Goal: Transaction & Acquisition: Purchase product/service

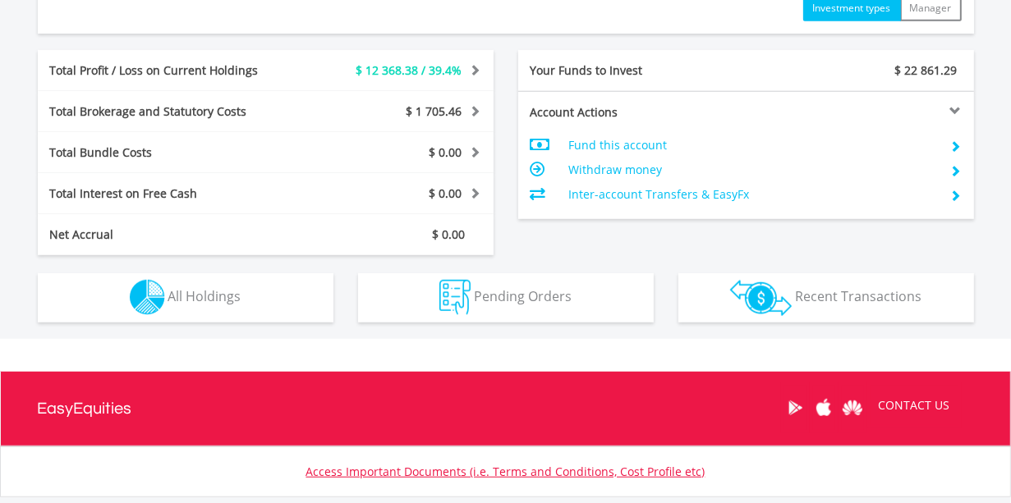
scroll to position [949, 0]
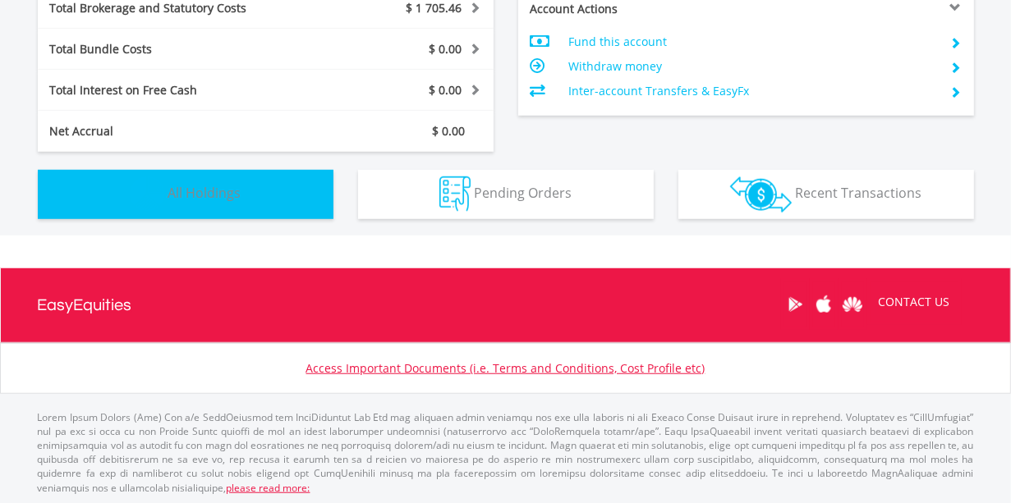
click at [255, 191] on button "Holdings All Holdings" at bounding box center [186, 194] width 296 height 49
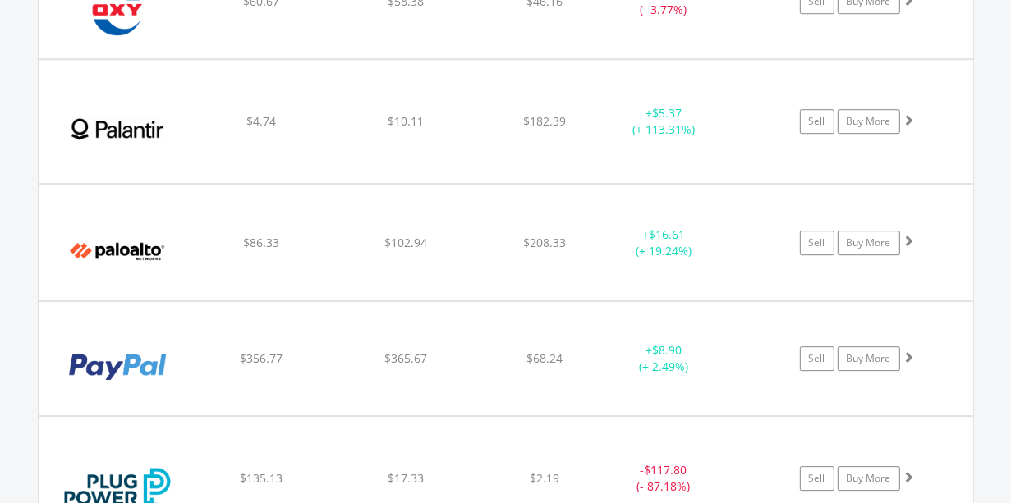
scroll to position [9101, 0]
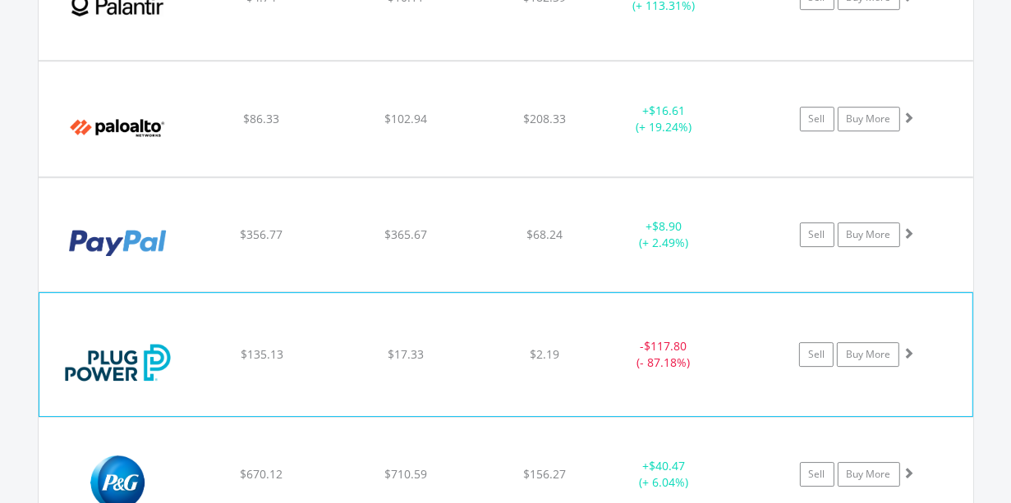
click at [588, 359] on div "﻿ Plug Power Inc $135.13 $17.33 $2.19 - $117.80 (- 87.18%) Sell Buy More" at bounding box center [505, 354] width 933 height 123
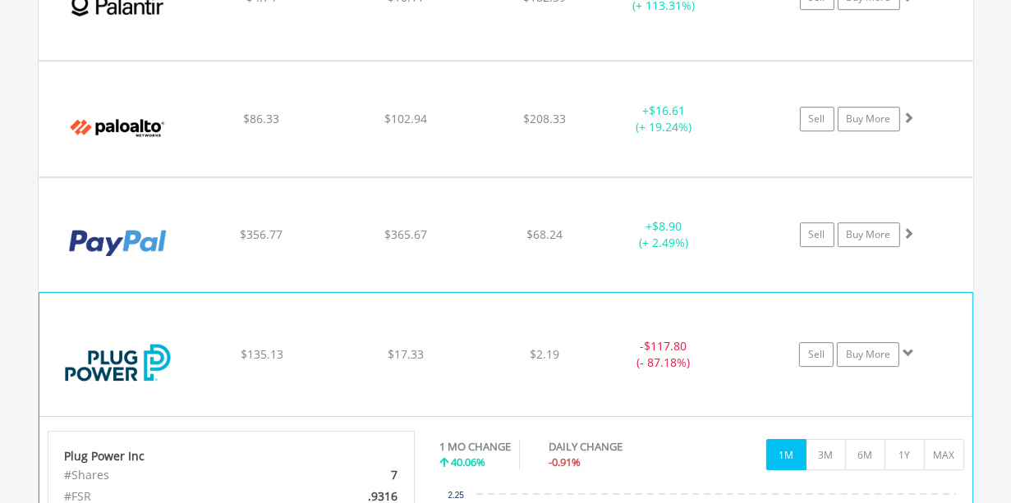
scroll to position [9361, 0]
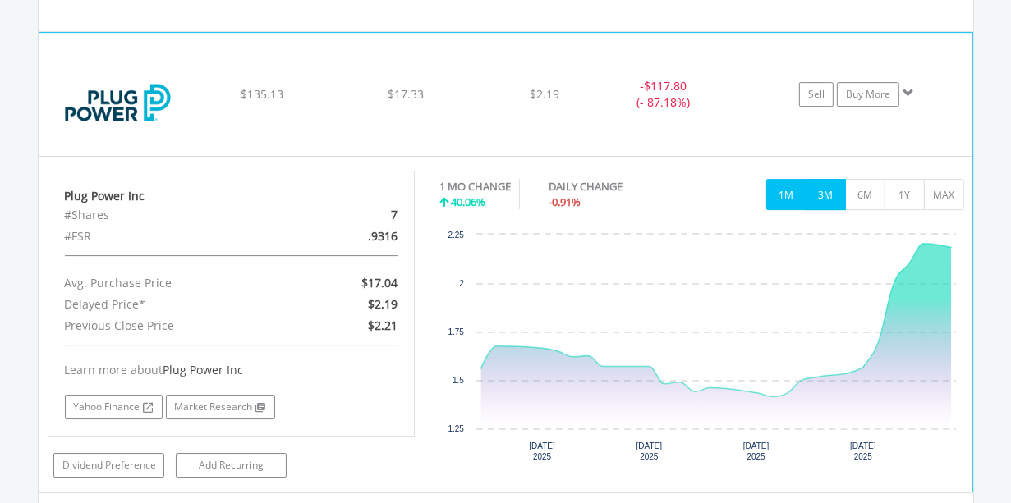
click at [814, 179] on button "3M" at bounding box center [826, 194] width 40 height 31
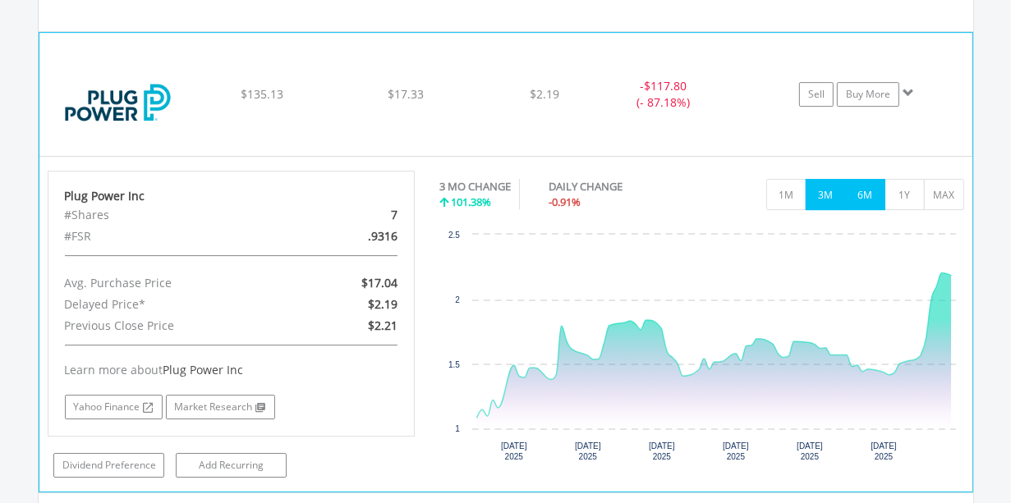
click at [862, 179] on button "6M" at bounding box center [865, 194] width 40 height 31
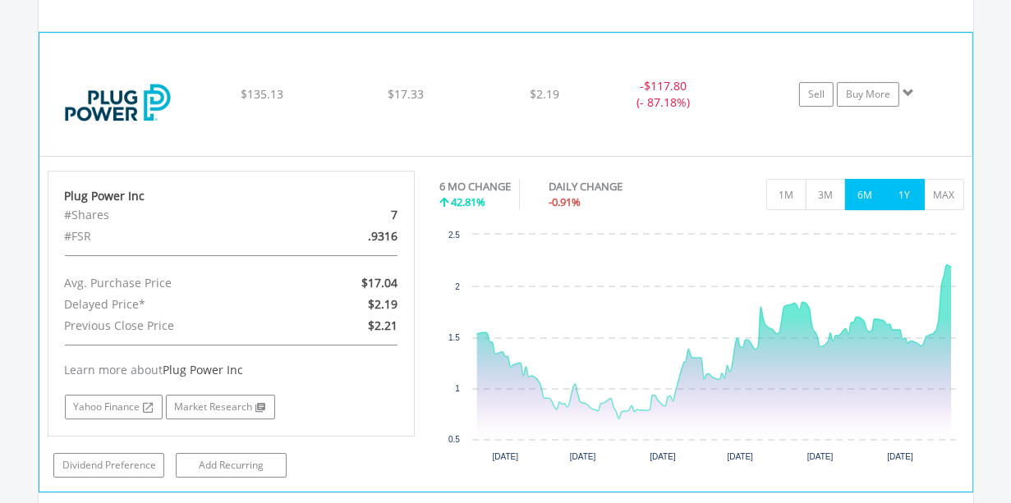
click at [894, 179] on button "1Y" at bounding box center [905, 194] width 40 height 31
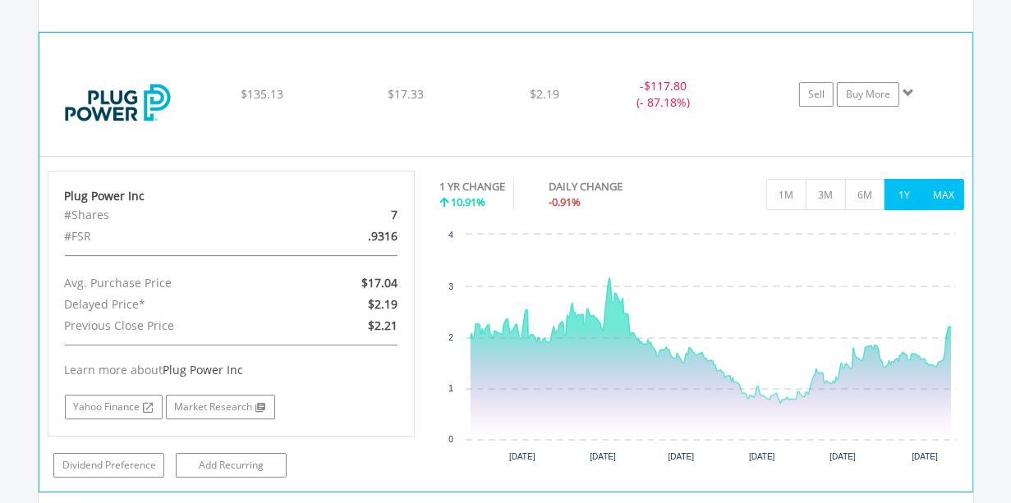
click at [948, 182] on button "MAX" at bounding box center [944, 194] width 40 height 31
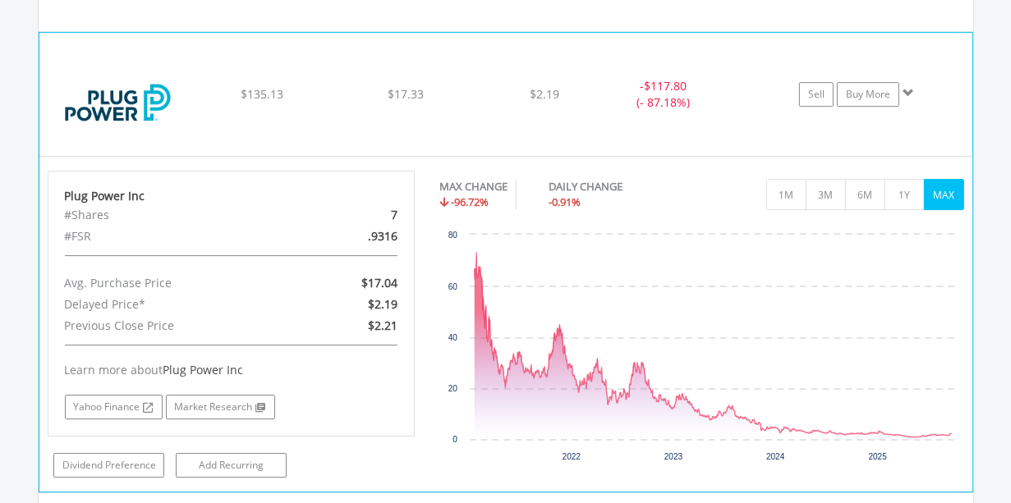
click at [459, 89] on div "﻿ Plug Power Inc $135.13 $17.33 $2.19 - $117.80 (- 87.18%) Sell Buy More" at bounding box center [505, 94] width 933 height 123
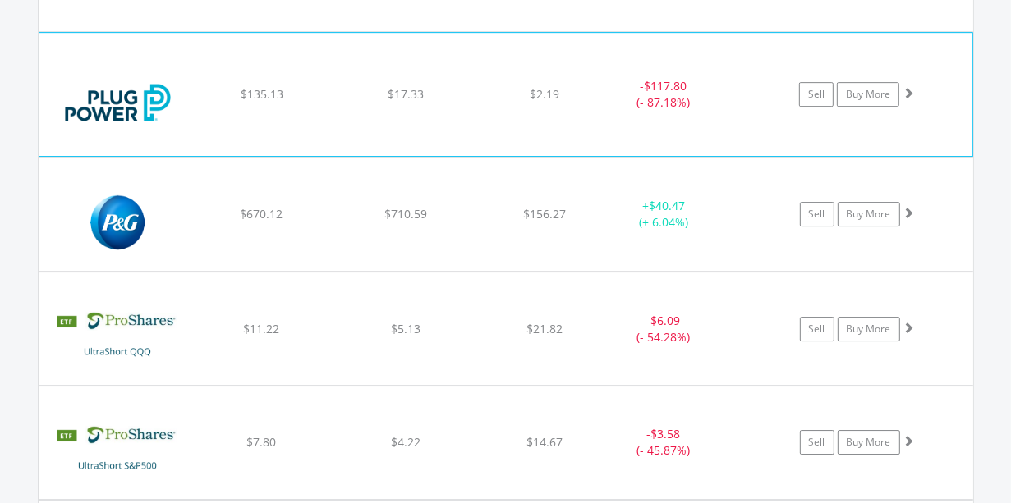
click at [537, 103] on div "﻿ Plug Power Inc $135.13 $17.33 $2.19 - $117.80 (- 87.18%) Sell Buy More" at bounding box center [505, 94] width 933 height 123
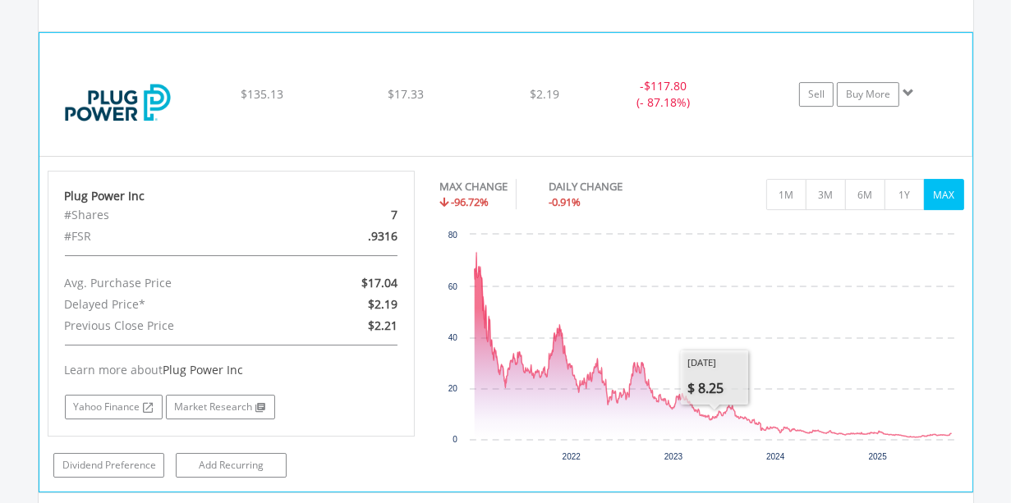
click at [620, 107] on div "﻿ Plug Power Inc $135.13 $17.33 $2.19 - $117.80 (- 87.18%) Sell Buy More" at bounding box center [505, 94] width 933 height 123
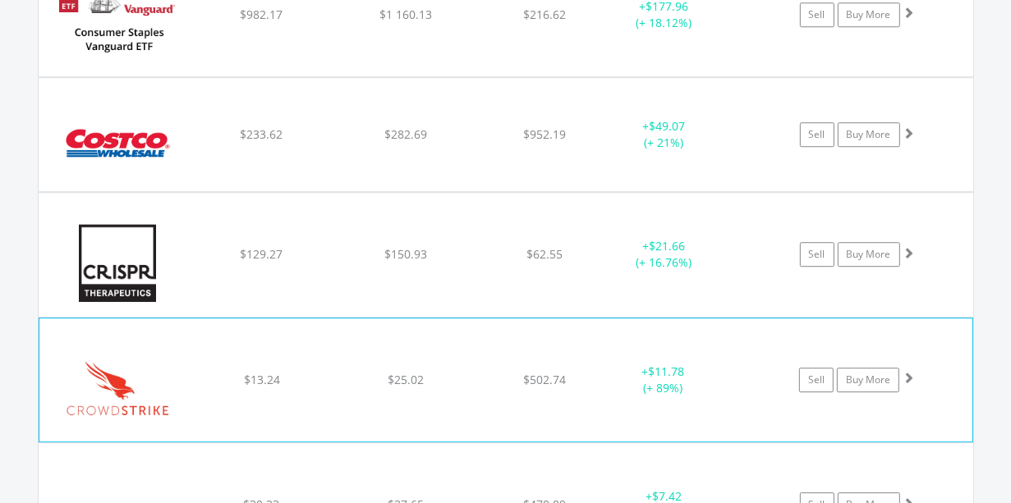
scroll to position [3749, 0]
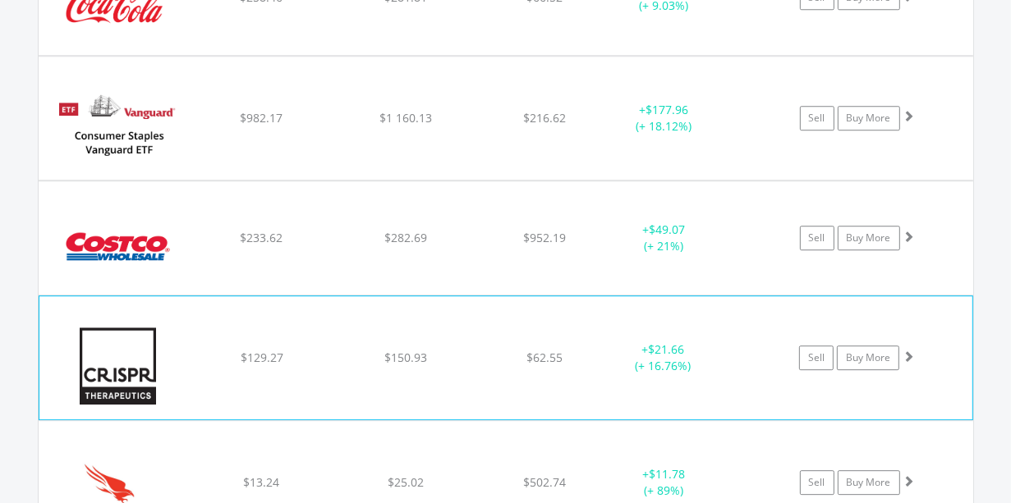
click at [474, 351] on div "$150.93" at bounding box center [406, 359] width 140 height 16
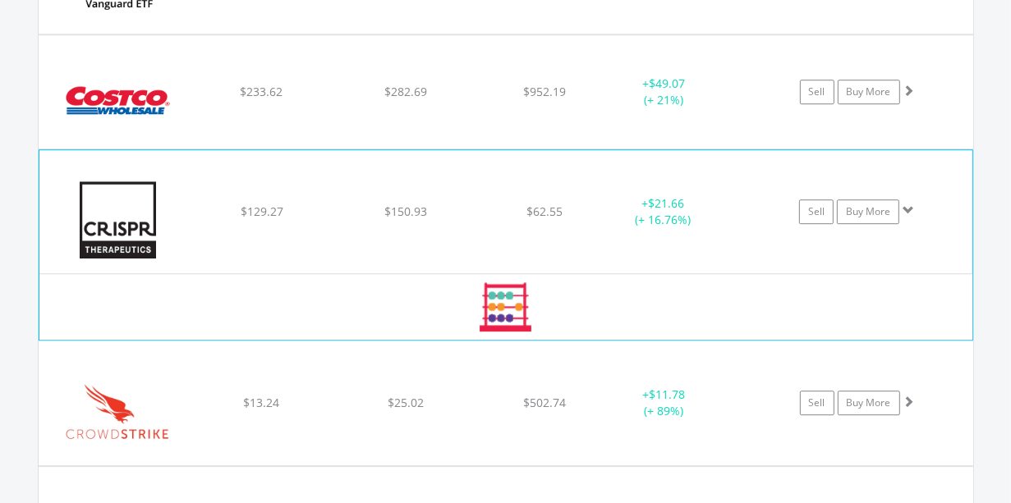
scroll to position [3922, 0]
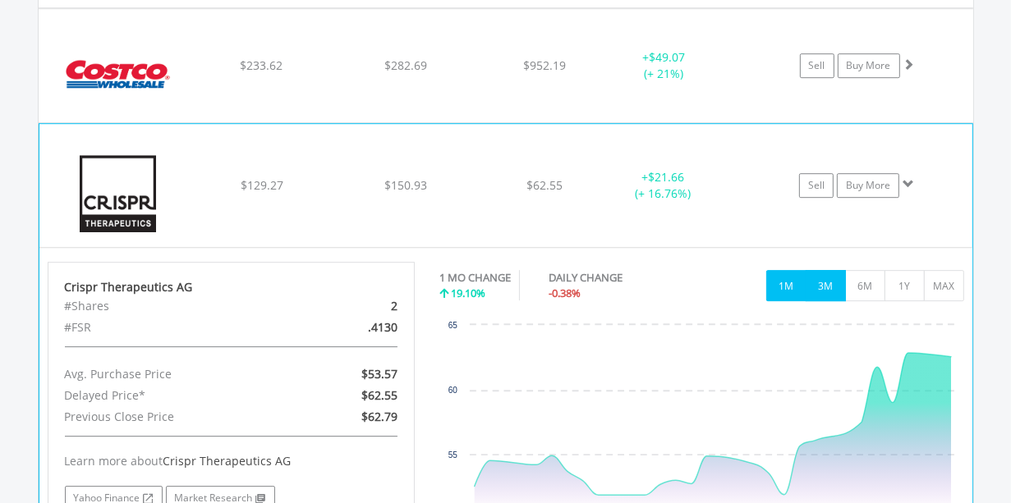
click at [818, 274] on button "3M" at bounding box center [826, 285] width 40 height 31
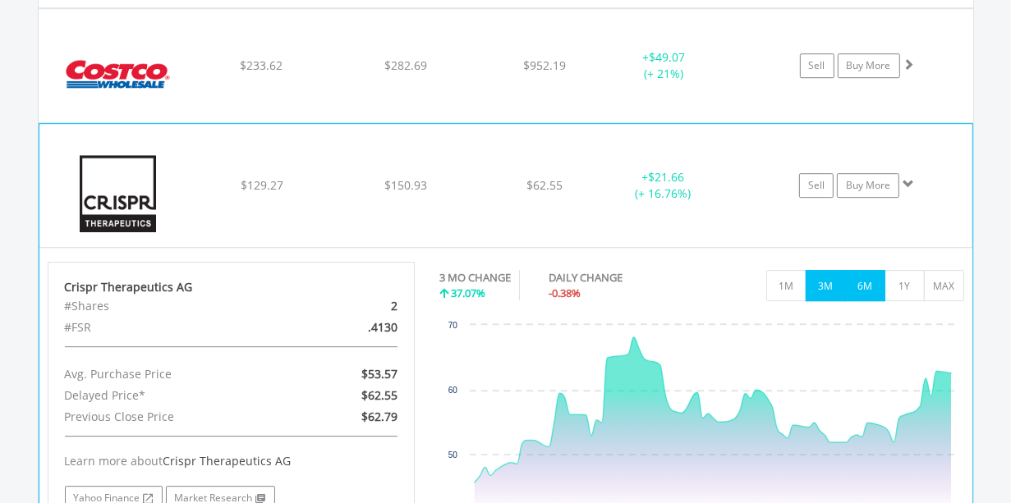
click at [857, 278] on button "6M" at bounding box center [865, 285] width 40 height 31
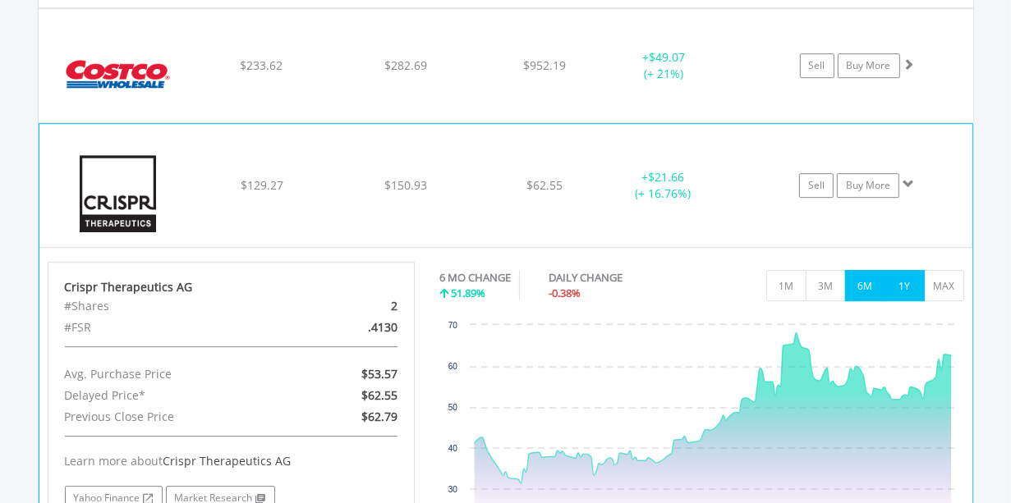
click at [907, 283] on button "1Y" at bounding box center [905, 285] width 40 height 31
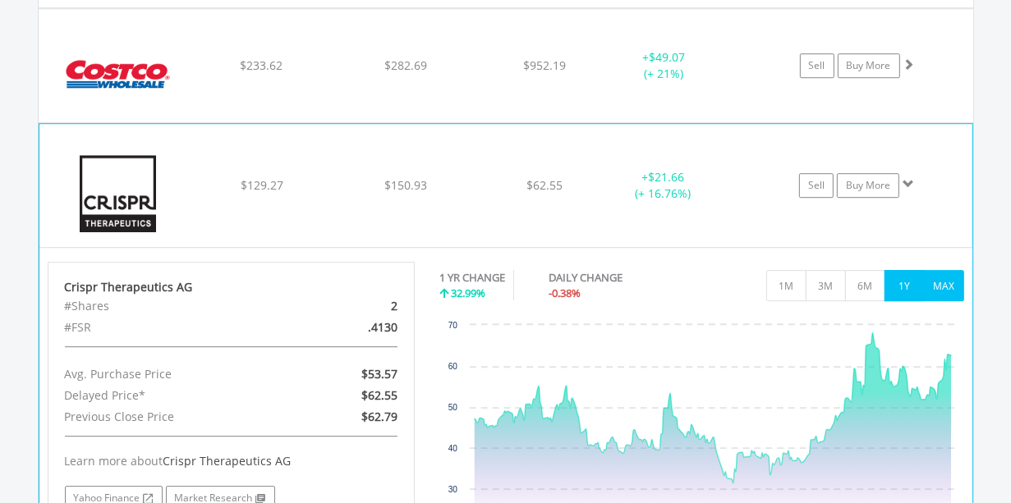
click at [954, 283] on button "MAX" at bounding box center [944, 285] width 40 height 31
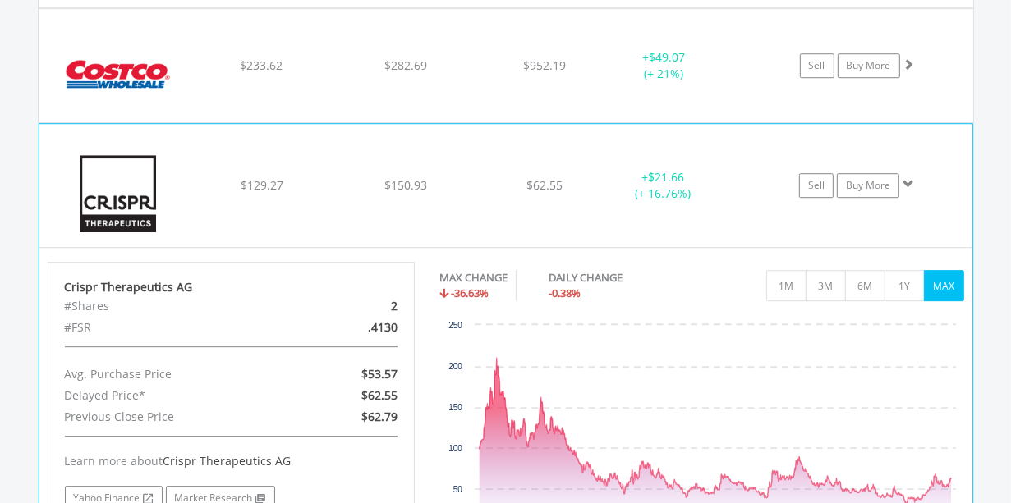
click at [657, 212] on div "﻿ Crispr Therapeutics AG $129.27 $150.93 $62.55 + $21.66 (+ 16.76%) Sell Buy Mo…" at bounding box center [505, 185] width 933 height 123
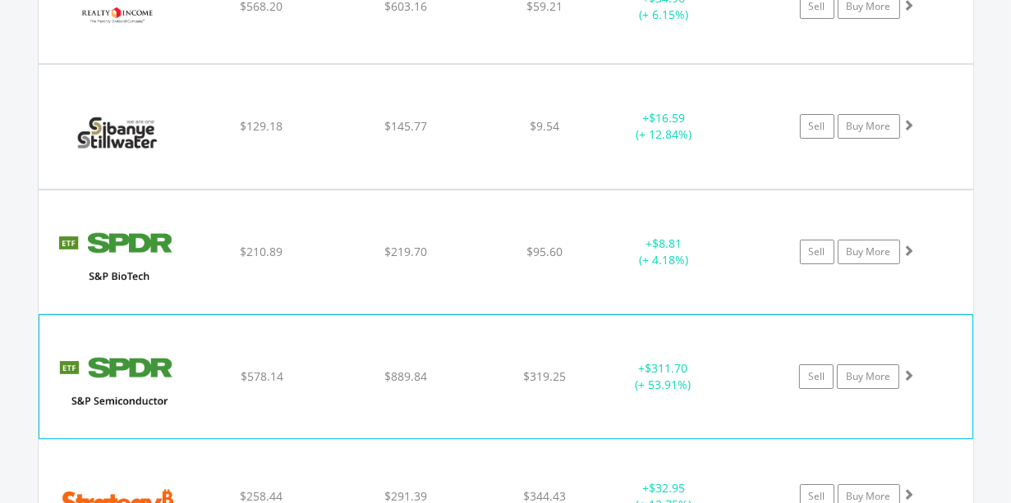
scroll to position [9994, 0]
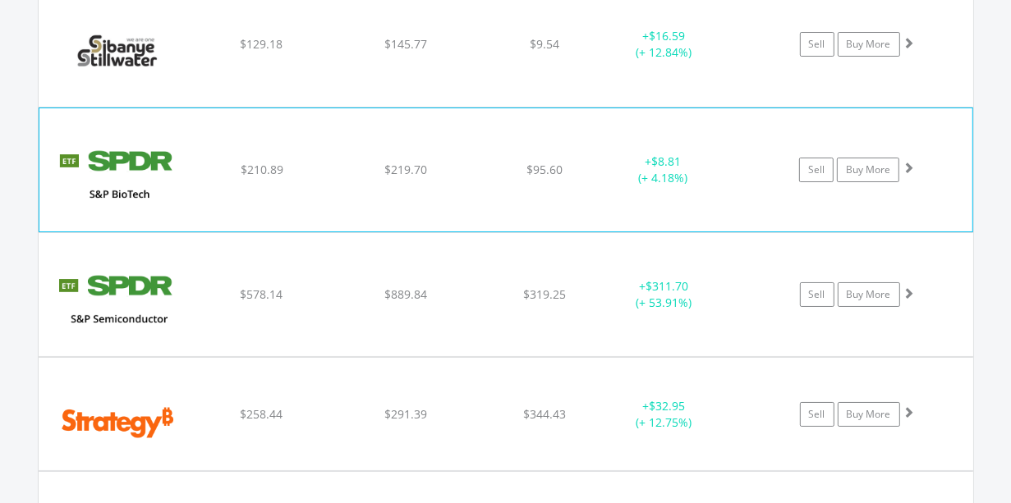
click at [550, 162] on span "$95.60" at bounding box center [544, 170] width 36 height 16
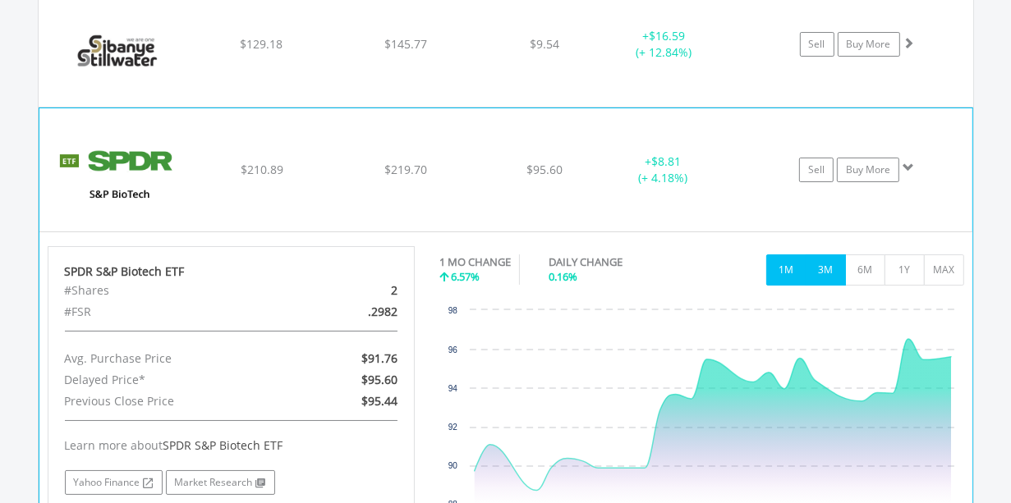
click at [835, 255] on button "3M" at bounding box center [826, 270] width 40 height 31
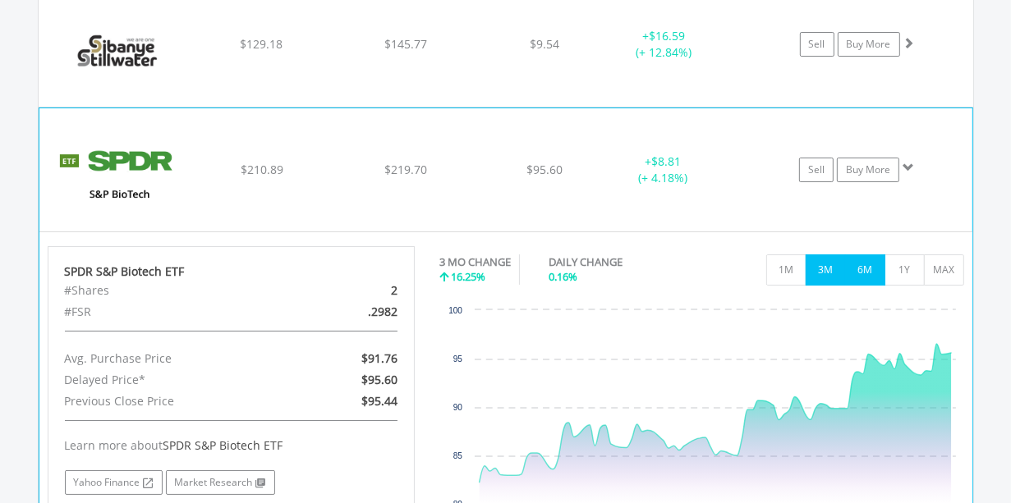
click at [876, 255] on button "6M" at bounding box center [865, 270] width 40 height 31
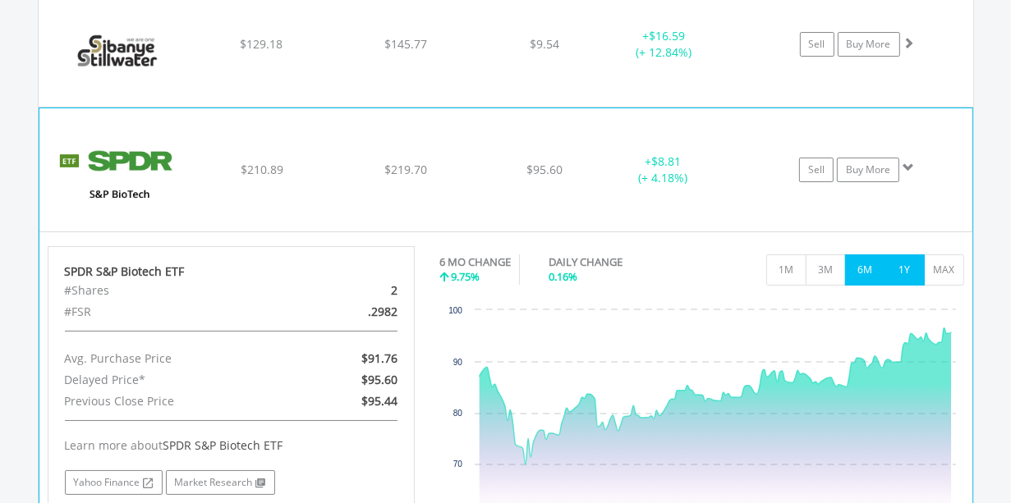
click at [908, 255] on button "1Y" at bounding box center [905, 270] width 40 height 31
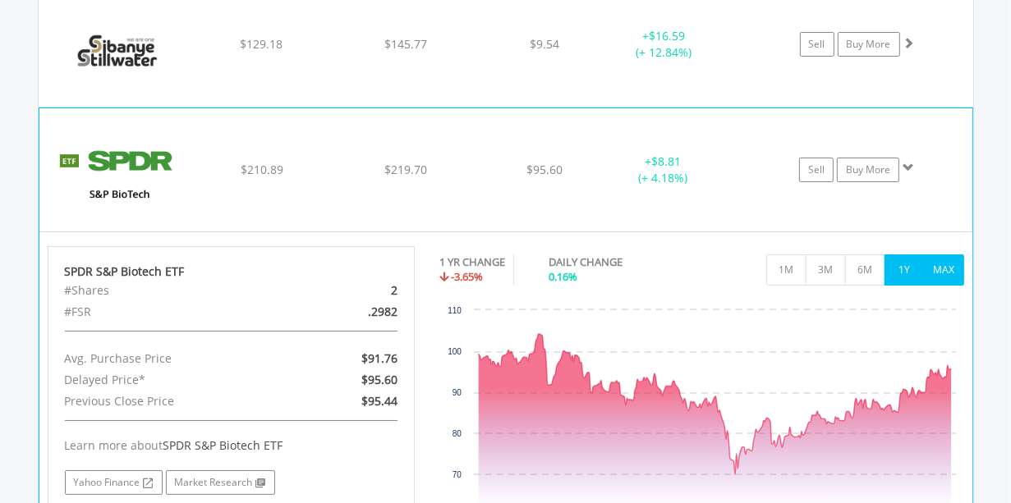
click at [945, 255] on button "MAX" at bounding box center [944, 270] width 40 height 31
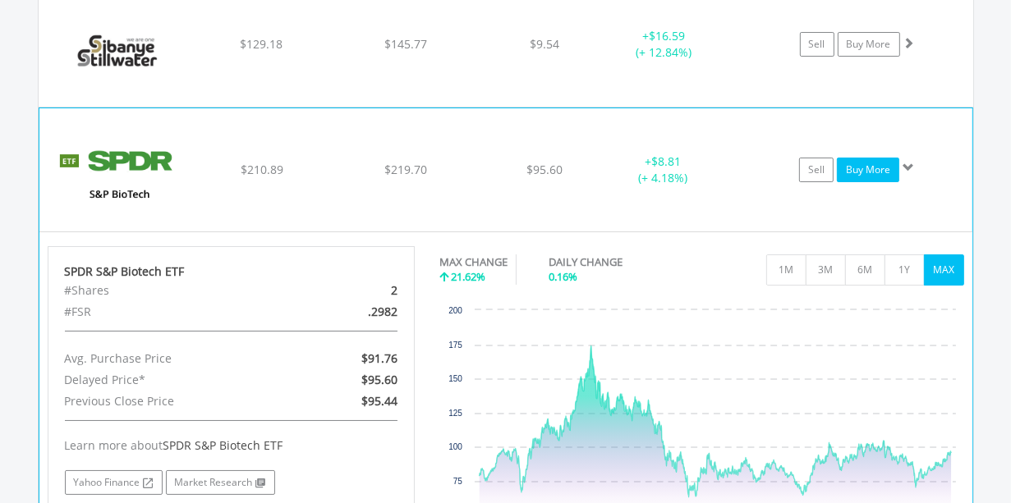
click at [879, 158] on link "Buy More" at bounding box center [868, 170] width 62 height 25
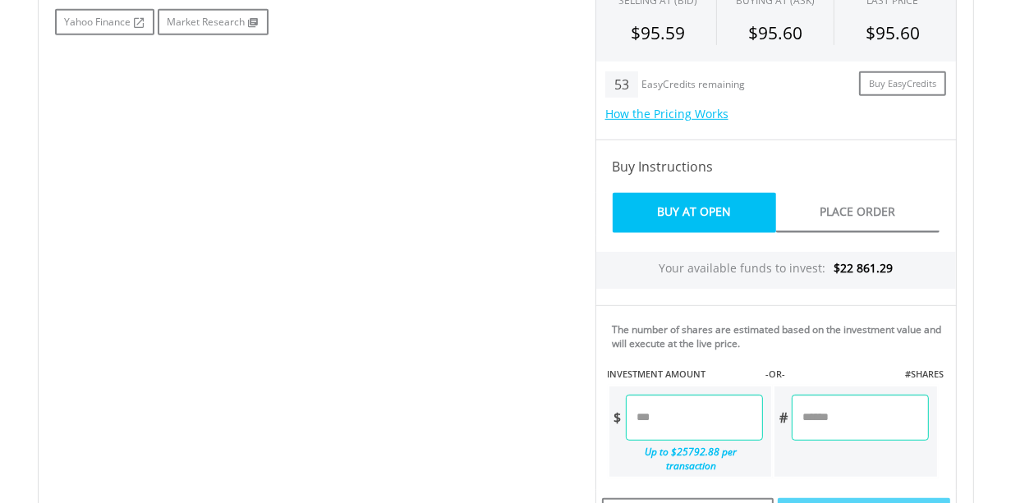
scroll to position [780, 0]
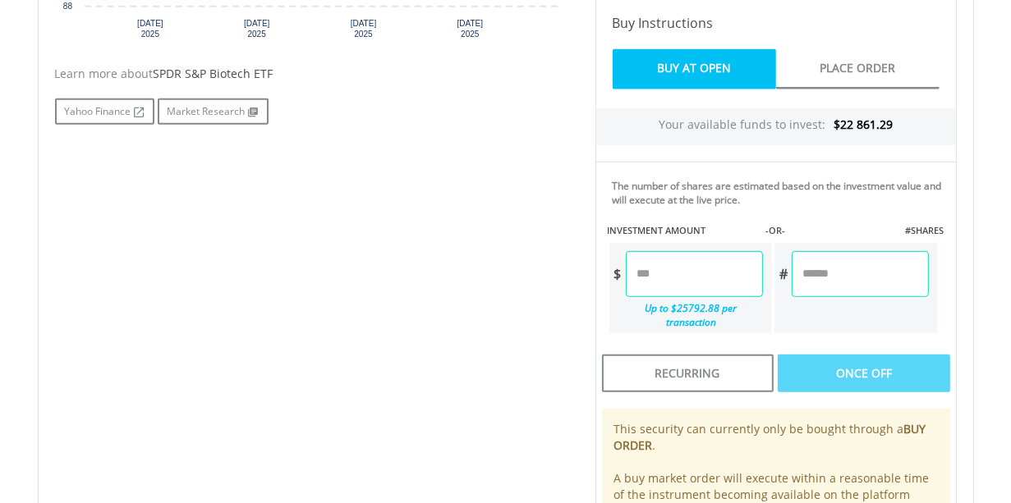
click at [710, 280] on input "number" at bounding box center [694, 274] width 137 height 46
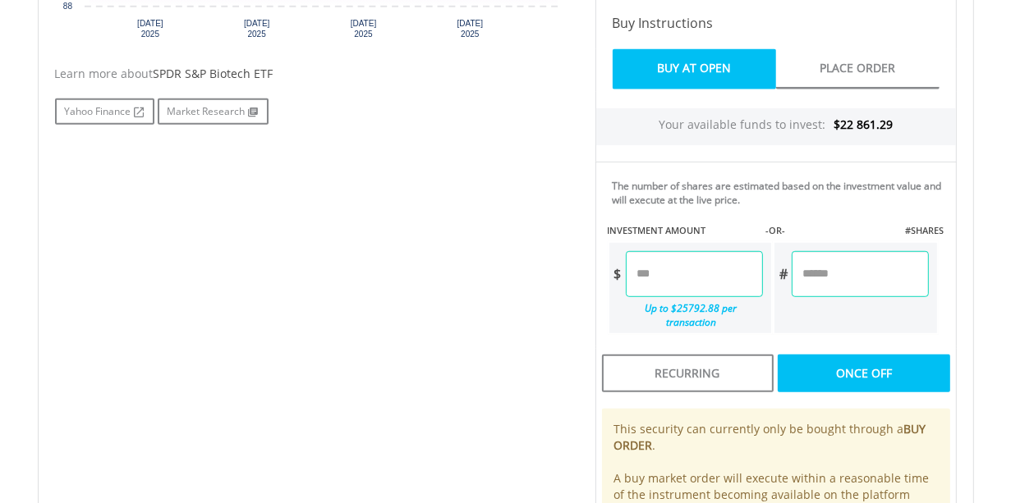
click at [439, 336] on div "No chart available. 1 MO CHANGE 6.57% DAILY CHANGE 0.16% 1M 3M 6M 1Y MAX Chart …" at bounding box center [506, 168] width 926 height 840
type input "*****"
type input "******"
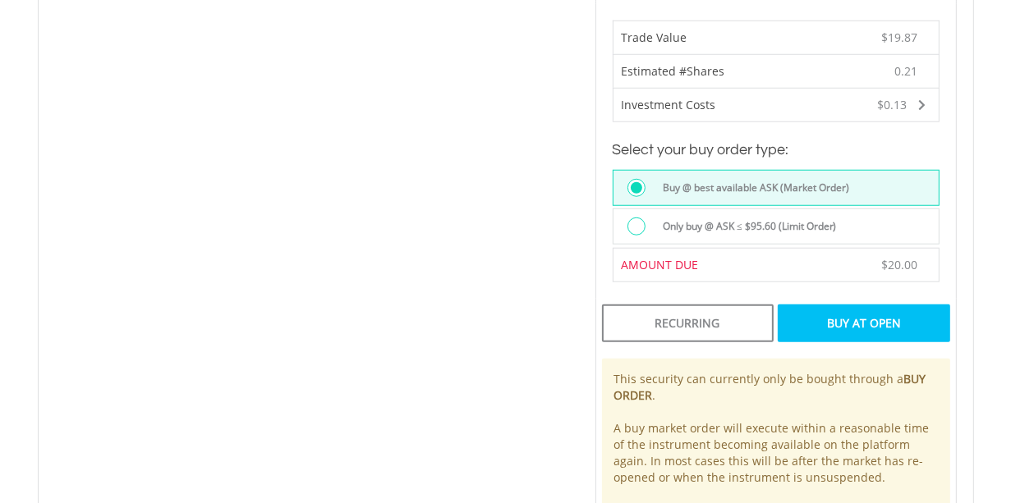
scroll to position [1214, 0]
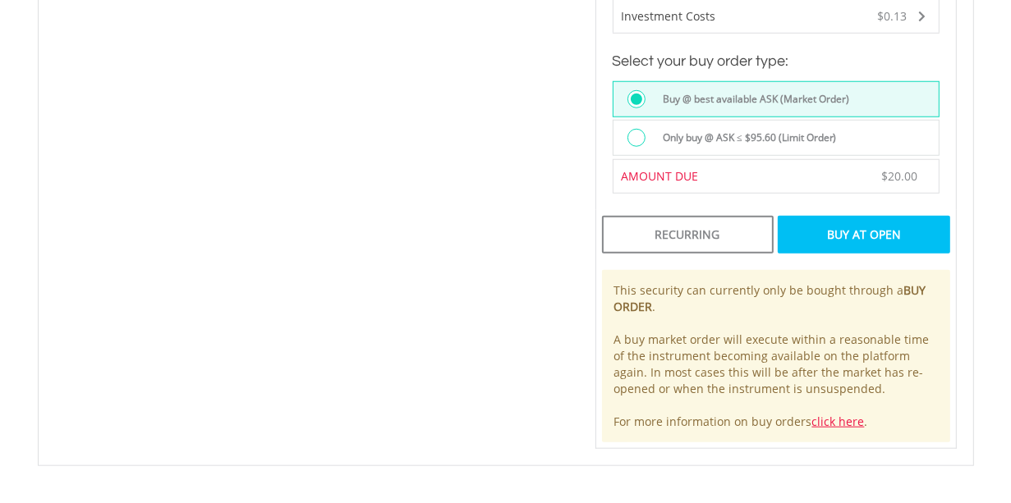
click at [878, 228] on div "Buy At Open" at bounding box center [864, 235] width 172 height 38
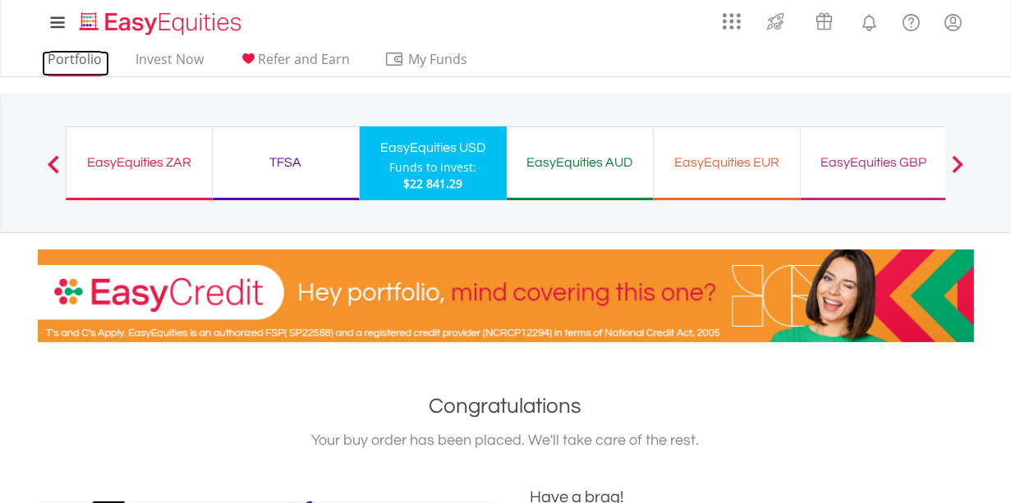
click at [64, 68] on link "Portfolio" at bounding box center [75, 63] width 67 height 25
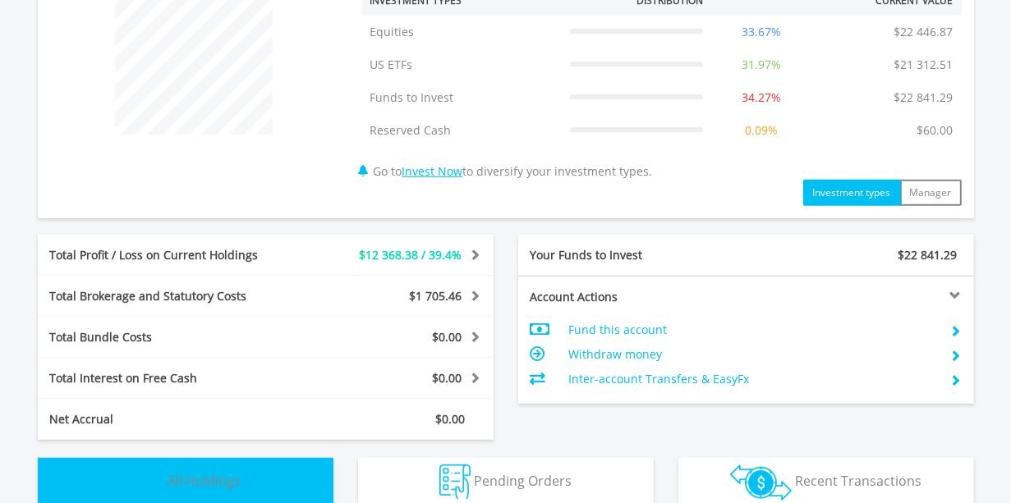
click at [289, 458] on button "Holdings All Holdings" at bounding box center [186, 482] width 296 height 49
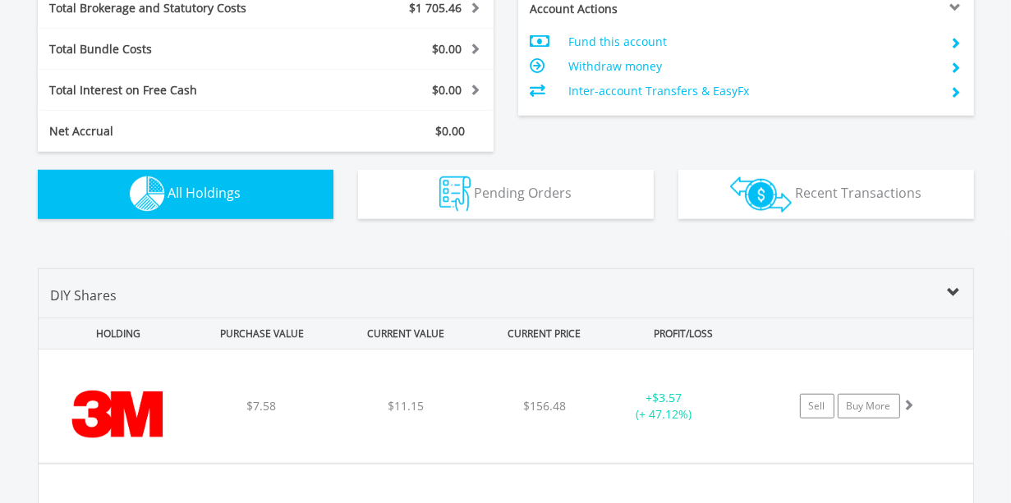
scroll to position [1215, 0]
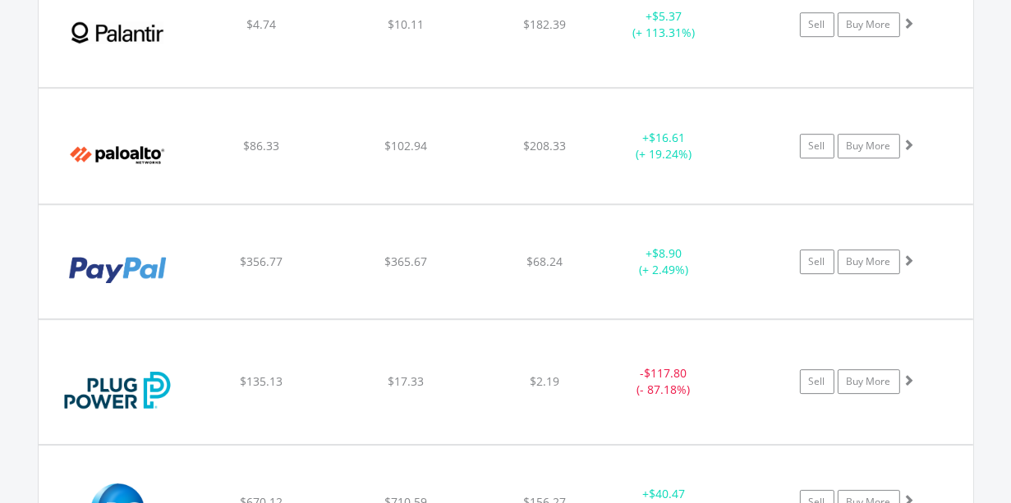
scroll to position [9129, 0]
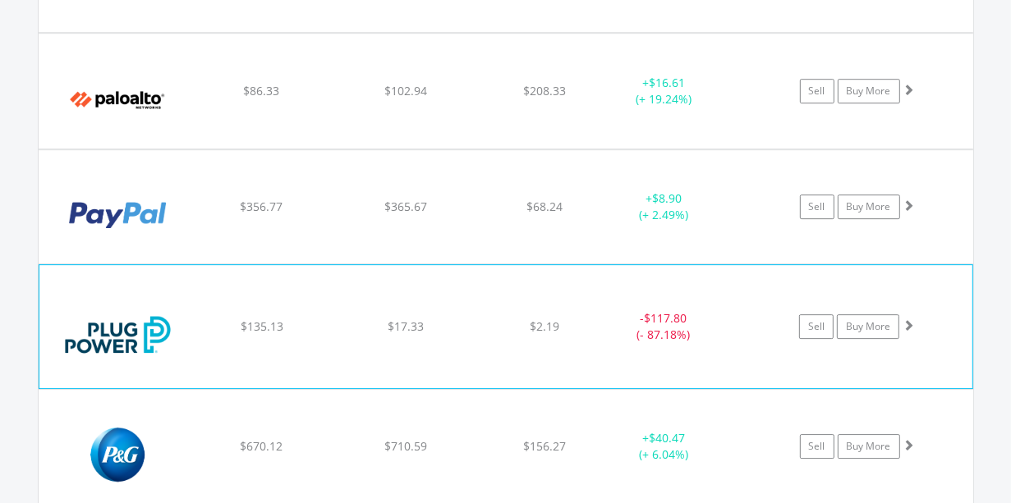
drag, startPoint x: 662, startPoint y: 313, endPoint x: 660, endPoint y: 301, distance: 12.4
click at [660, 310] on div "- $117.80 (- 87.18%)" at bounding box center [662, 326] width 123 height 33
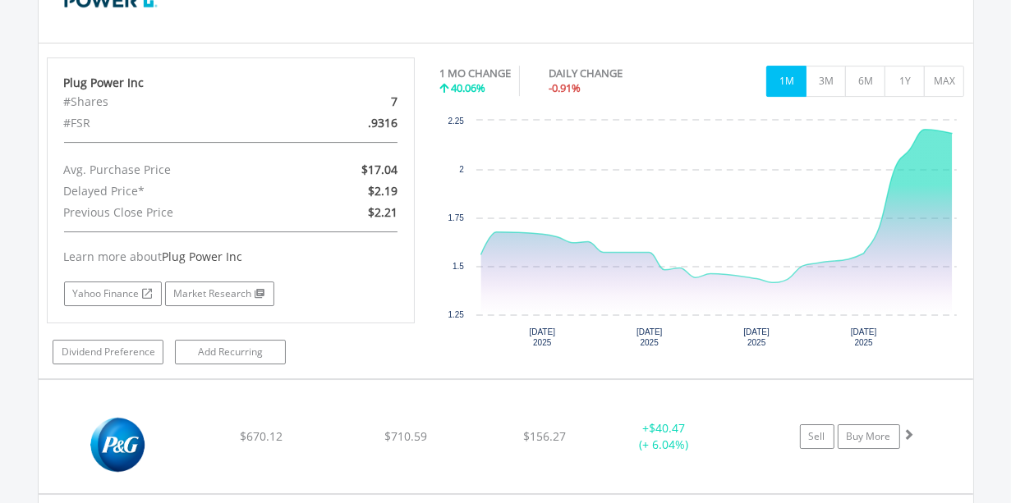
scroll to position [9302, 0]
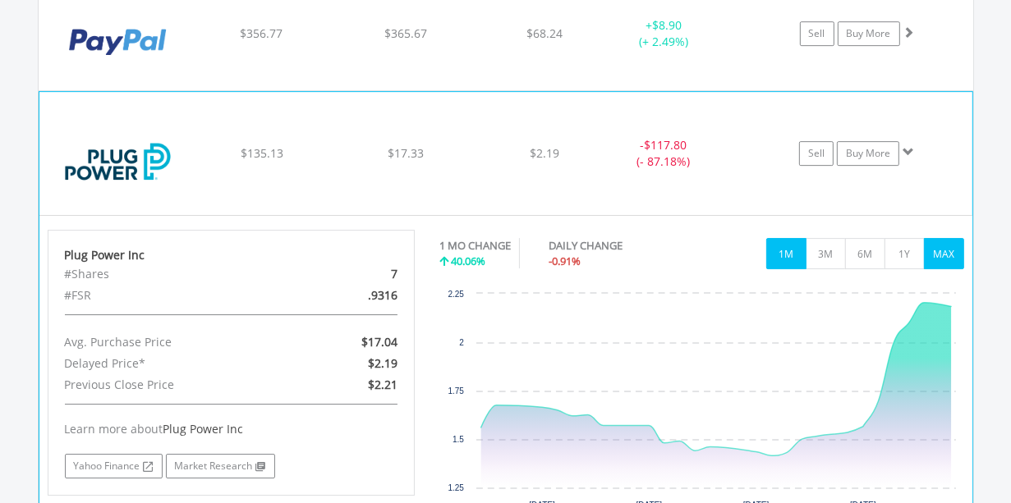
click at [940, 238] on button "MAX" at bounding box center [944, 253] width 40 height 31
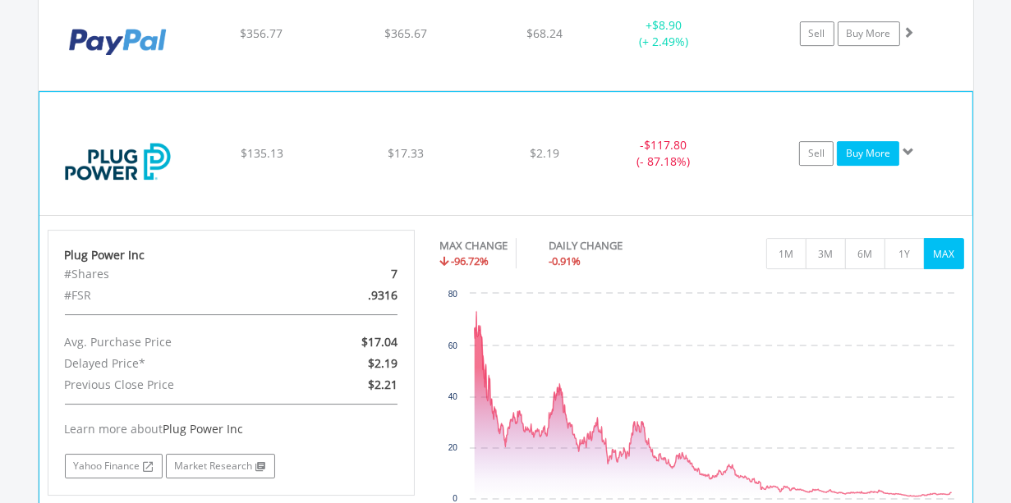
click at [872, 141] on link "Buy More" at bounding box center [868, 153] width 62 height 25
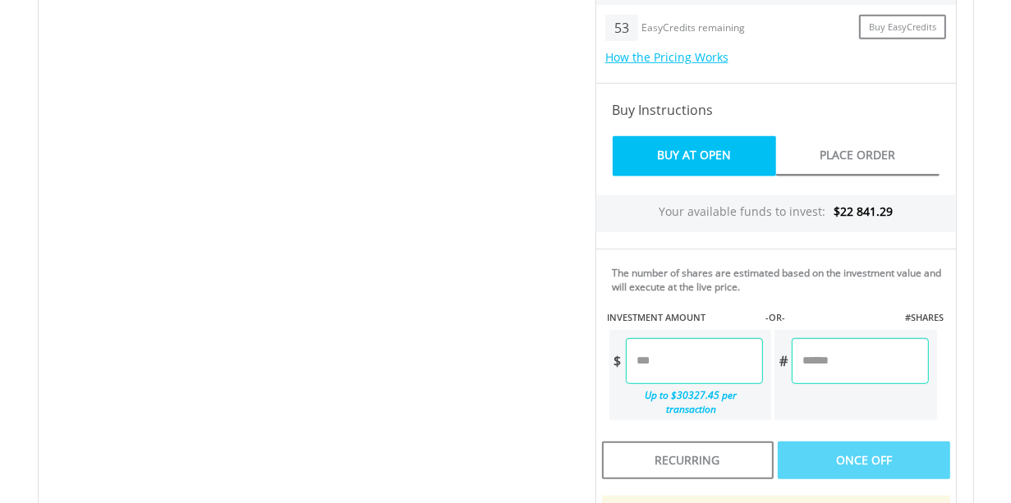
scroll to position [693, 0]
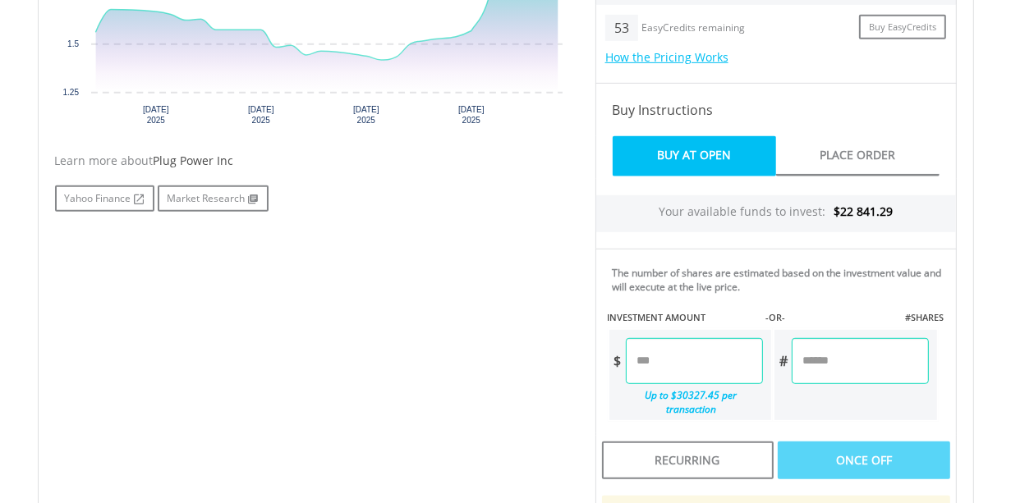
click at [699, 353] on input "number" at bounding box center [694, 361] width 137 height 46
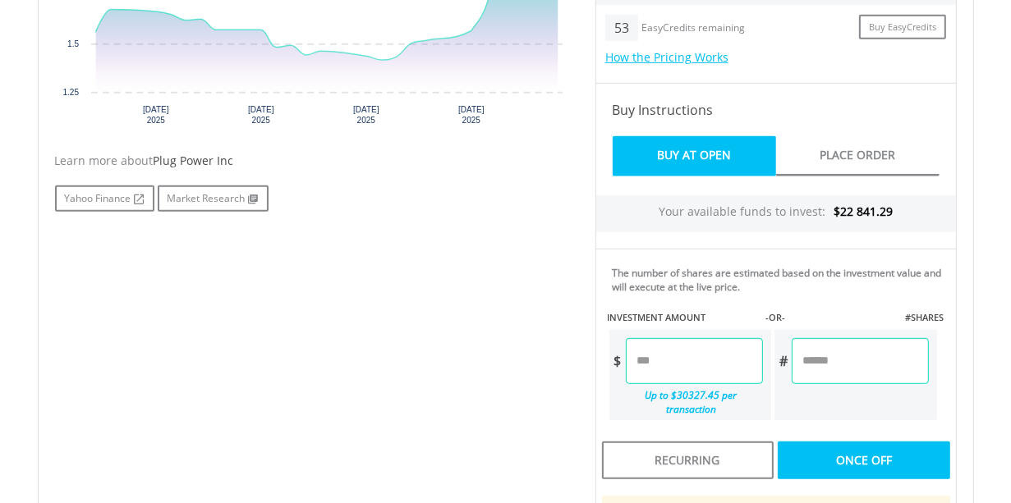
type input "*****"
type input "******"
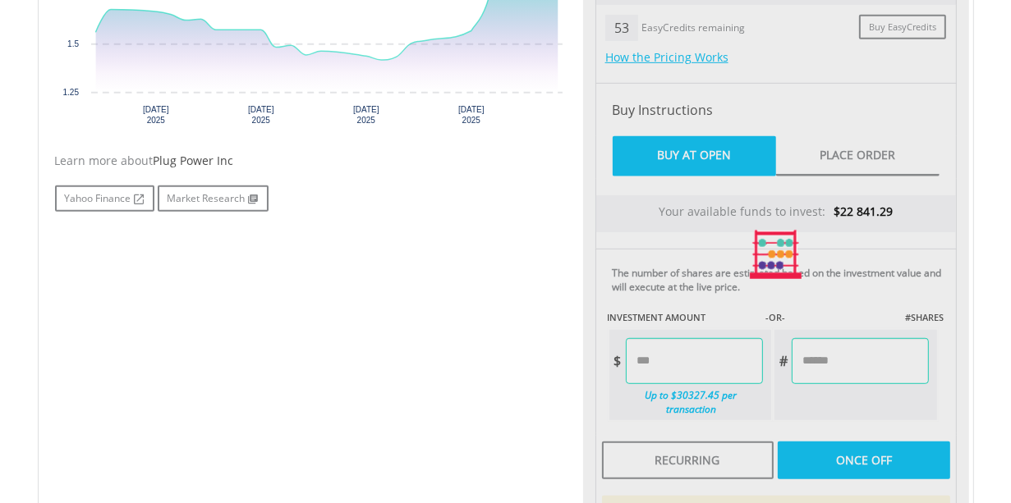
click at [816, 456] on div "Last Updated Price: 15-min. Delay* Price Update Cost: 0 Credits Market Closed S…" at bounding box center [776, 255] width 386 height 840
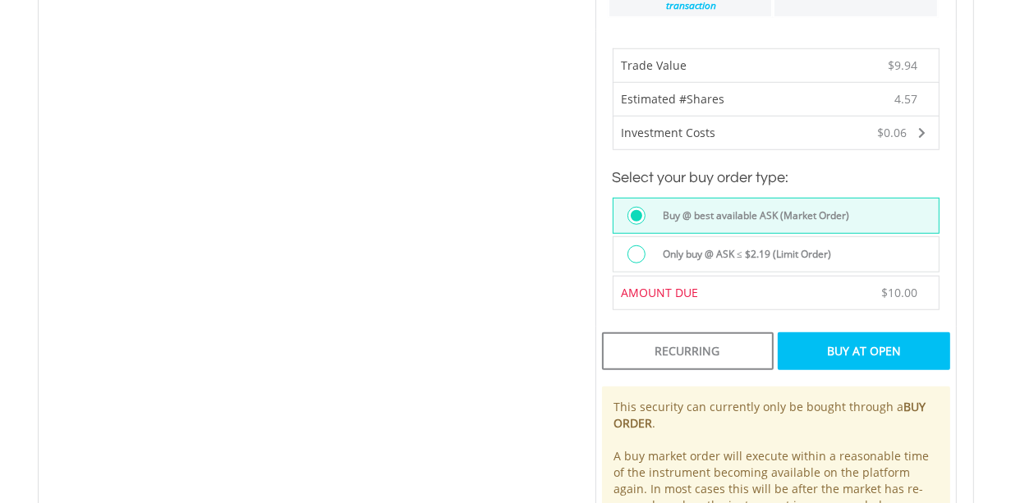
scroll to position [1127, 0]
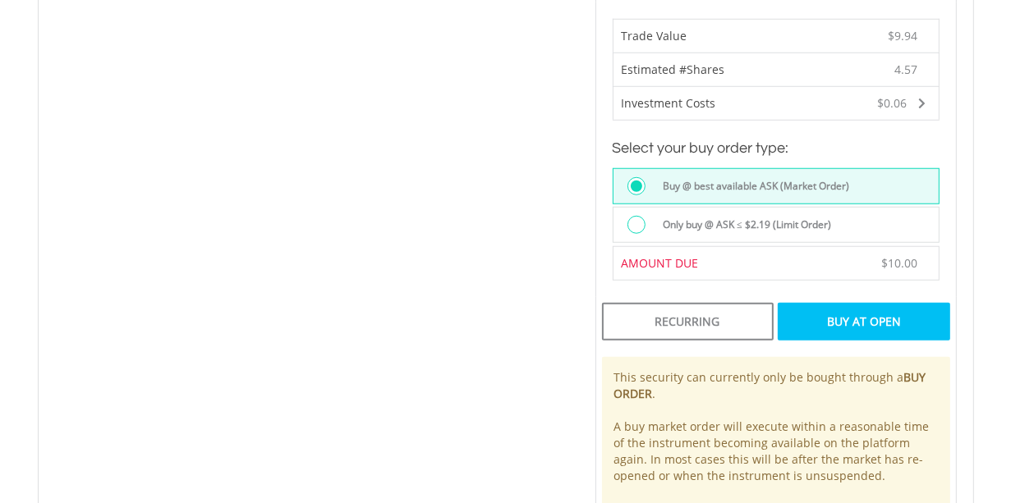
click at [848, 303] on div "Buy At Open" at bounding box center [864, 322] width 172 height 38
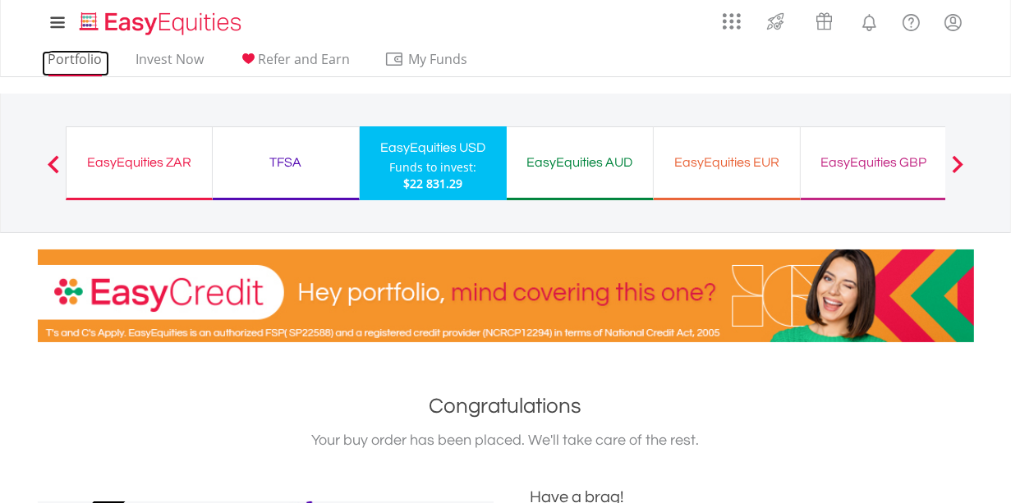
click at [74, 59] on link "Portfolio" at bounding box center [75, 63] width 67 height 25
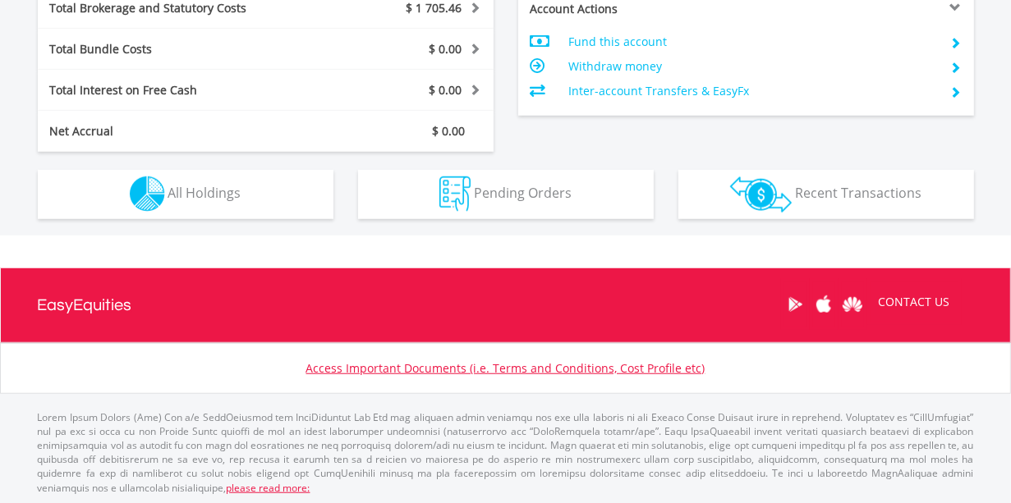
scroll to position [158, 312]
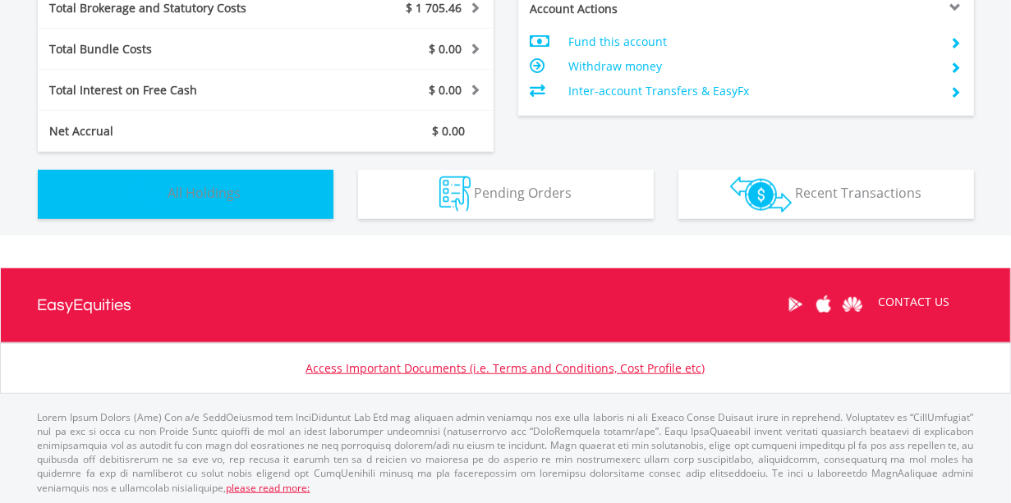
click at [269, 188] on button "Holdings All Holdings" at bounding box center [186, 194] width 296 height 49
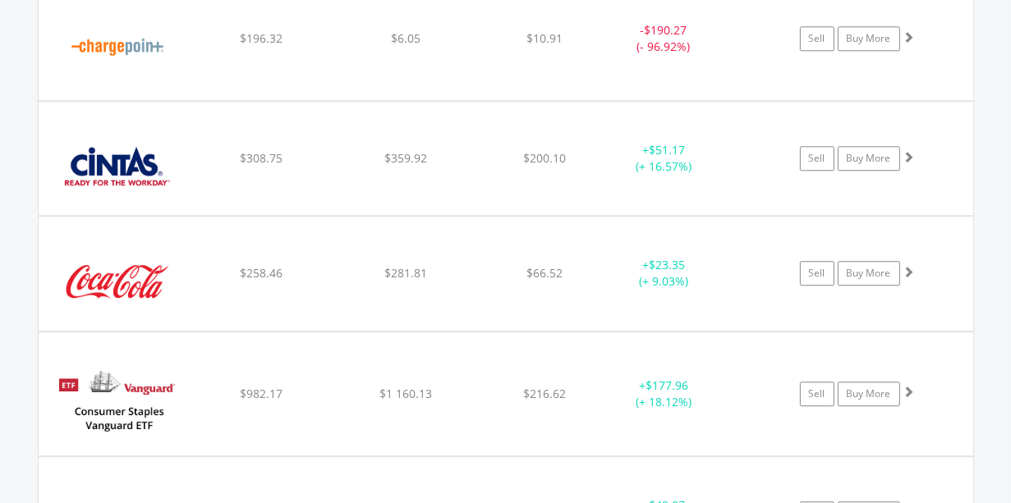
scroll to position [3436, 0]
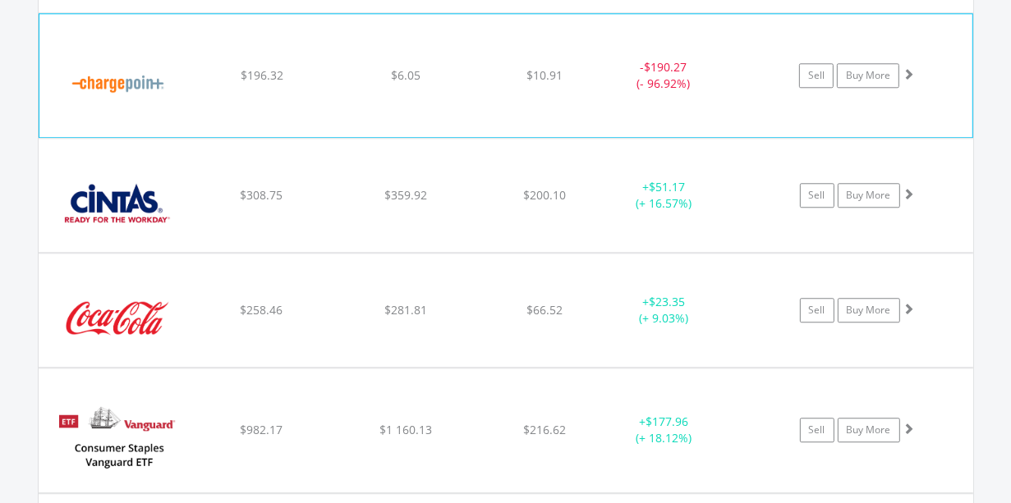
click at [653, 73] on div "- $190.27 (- 96.92%)" at bounding box center [662, 76] width 123 height 33
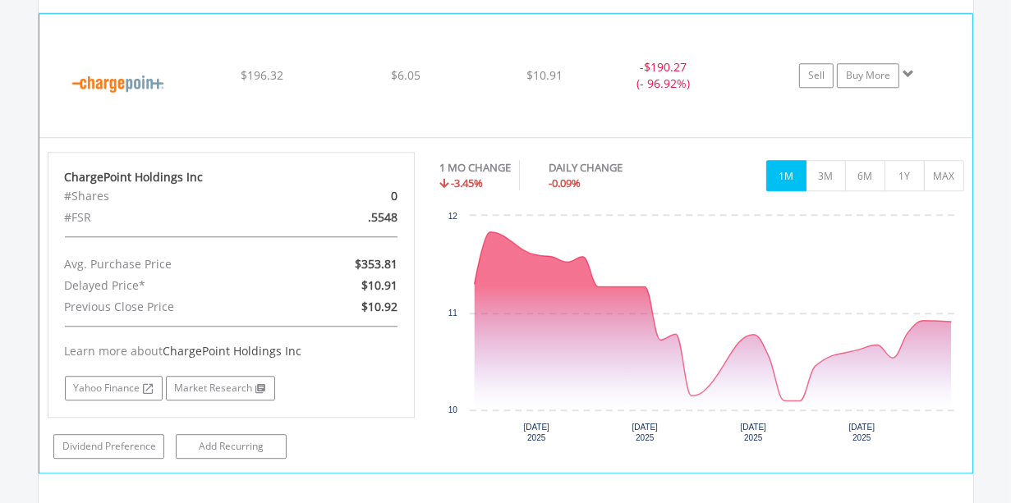
click at [967, 177] on div "No chart available. 1 MO CHANGE -3.45% DAILY CHANGE -0.09% 1M 3M 6M 1Y MAX Char…" at bounding box center [701, 303] width 549 height 301
click at [941, 174] on button "MAX" at bounding box center [944, 176] width 40 height 31
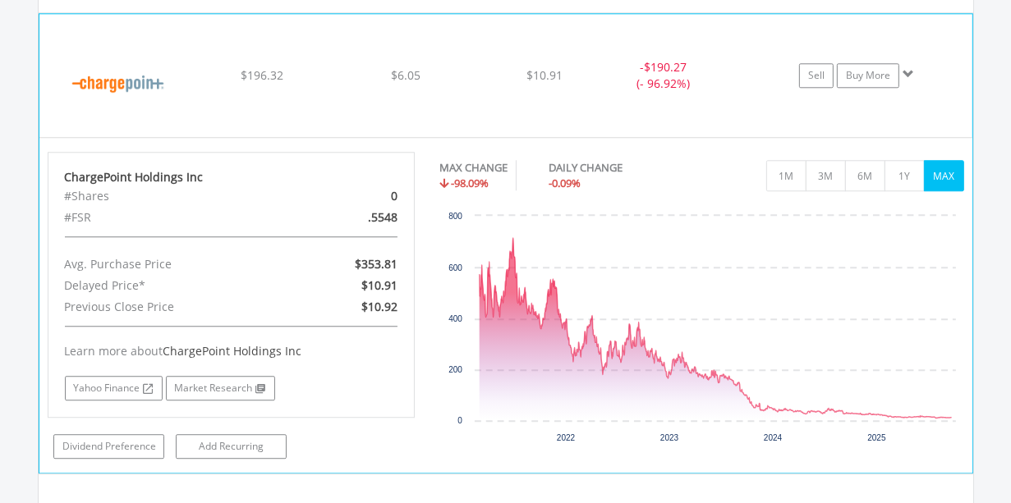
click at [694, 112] on div "﻿ ChargePoint Holdings Inc $196.32 $6.05 $10.91 - $190.27 (- 96.92%) Sell Buy M…" at bounding box center [505, 76] width 933 height 123
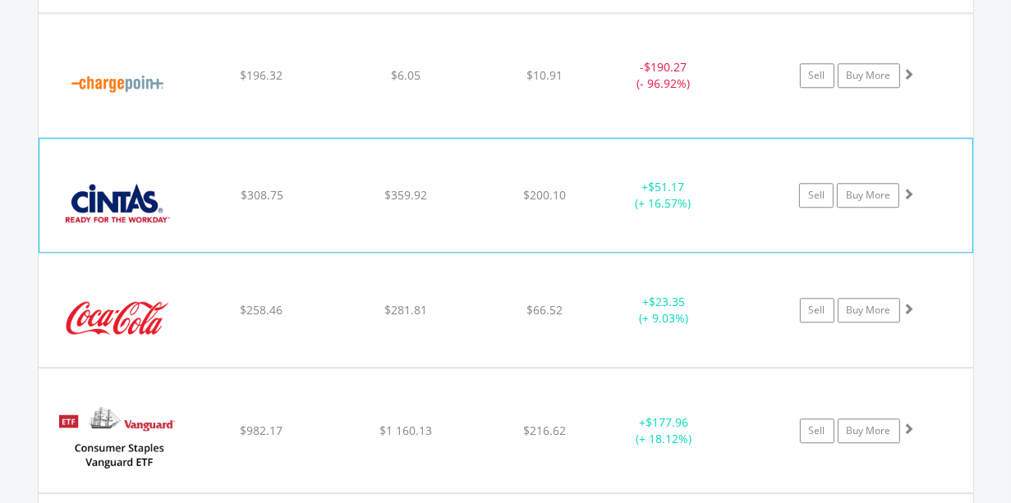
click at [499, 194] on div "$200.10" at bounding box center [545, 196] width 131 height 16
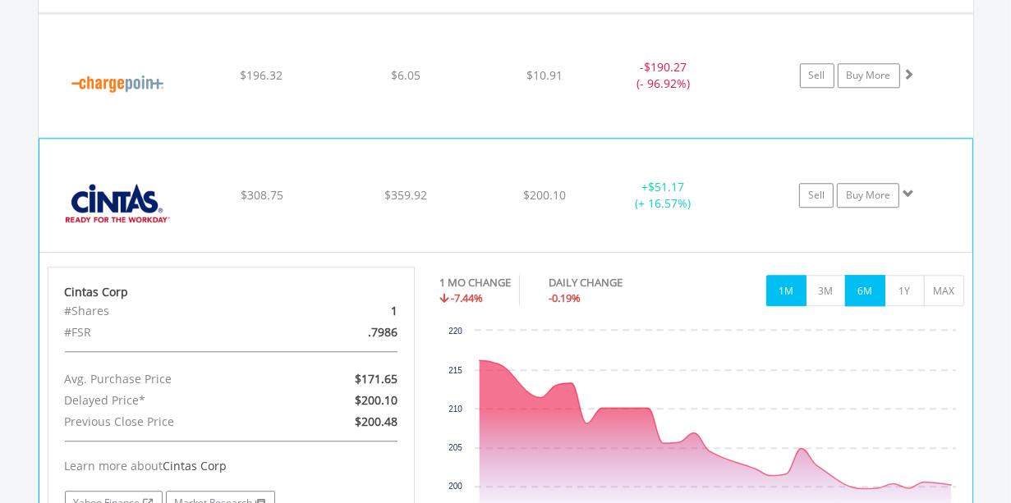
click at [875, 287] on button "6M" at bounding box center [865, 291] width 40 height 31
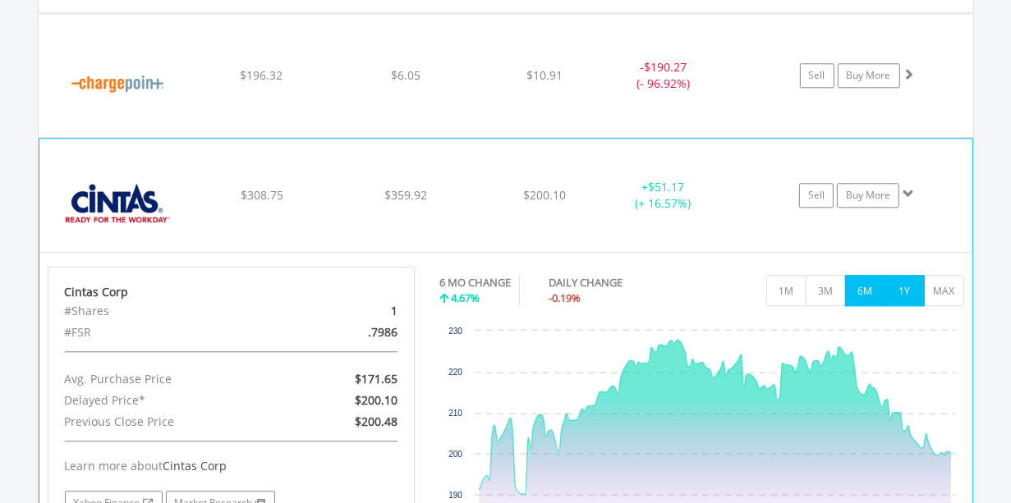
click at [905, 286] on button "1Y" at bounding box center [905, 291] width 40 height 31
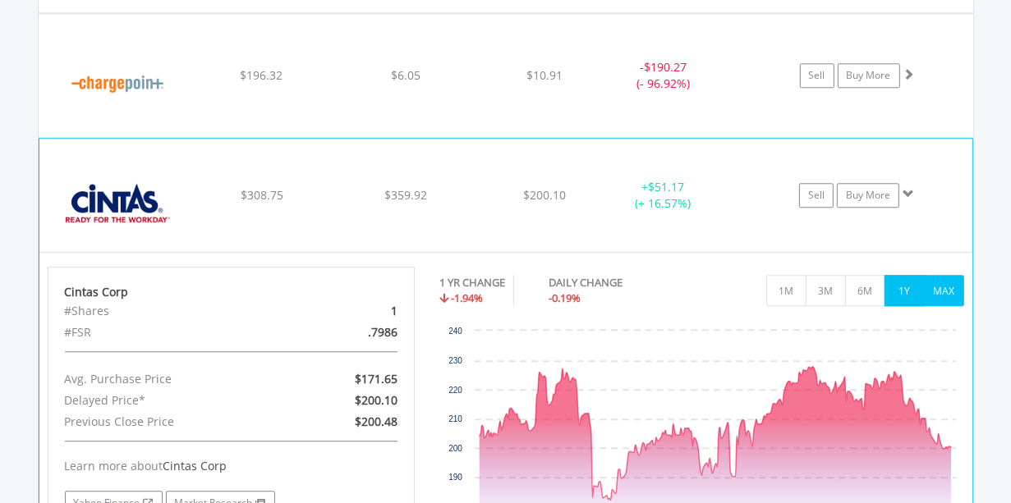
click at [953, 284] on button "MAX" at bounding box center [944, 291] width 40 height 31
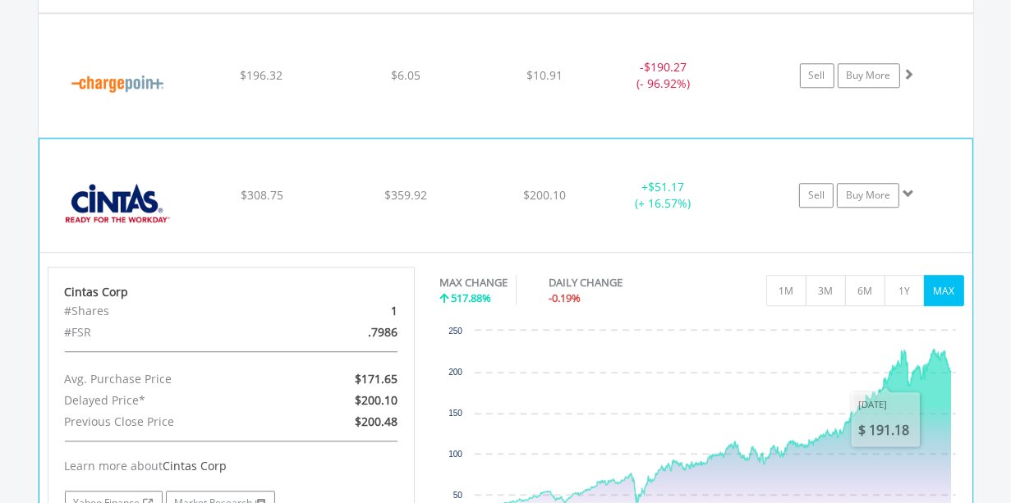
click at [704, 204] on div "+ $51.17 (+ 16.57%)" at bounding box center [662, 196] width 123 height 33
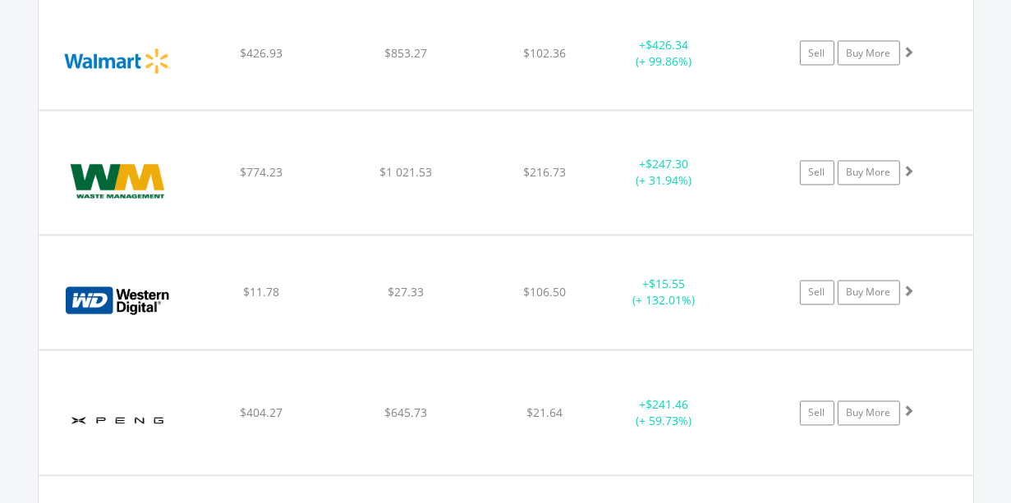
scroll to position [12639, 0]
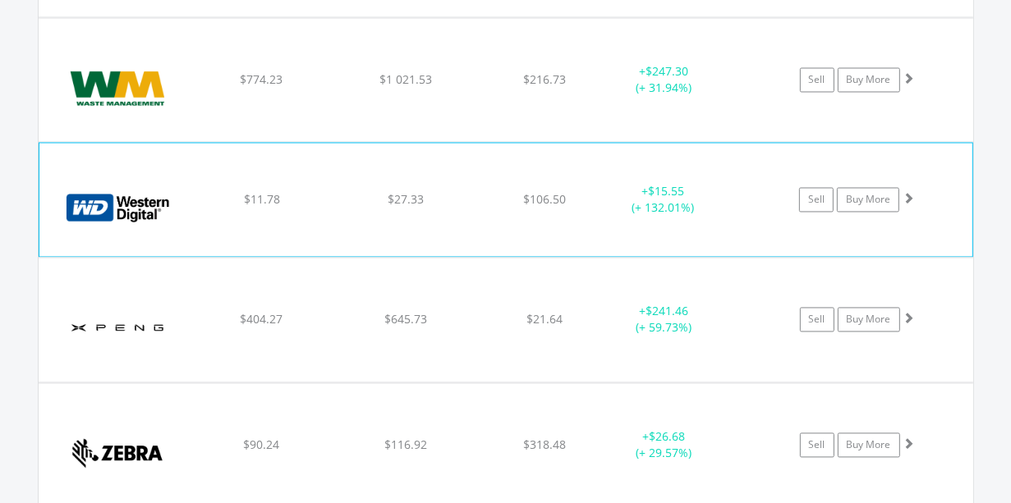
click at [627, 184] on div "+ $15.55 (+ 132.01%)" at bounding box center [662, 200] width 123 height 33
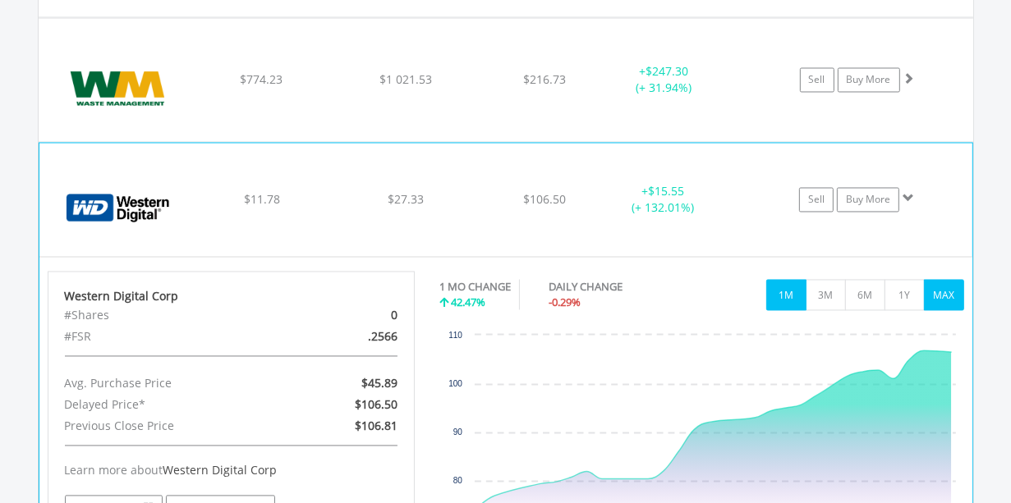
click at [943, 280] on button "MAX" at bounding box center [944, 295] width 40 height 31
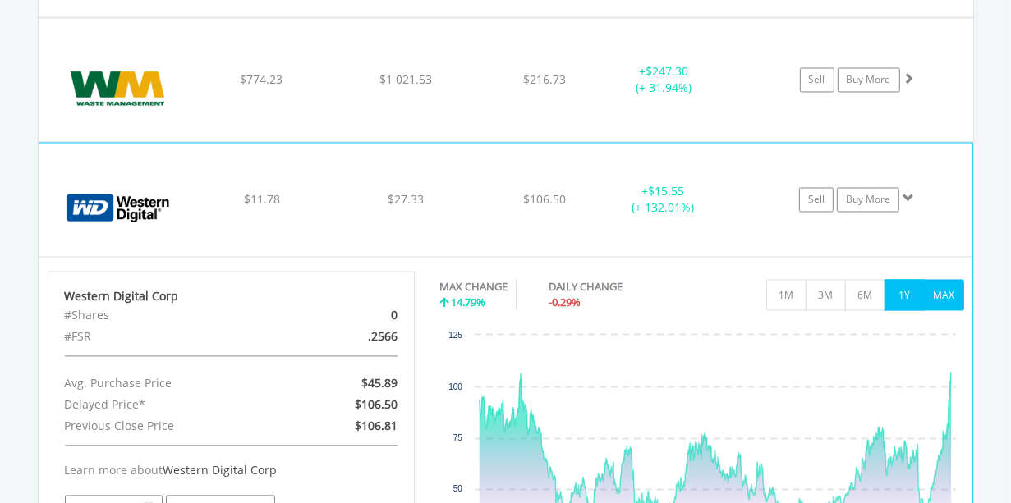
click at [904, 280] on button "1Y" at bounding box center [905, 295] width 40 height 31
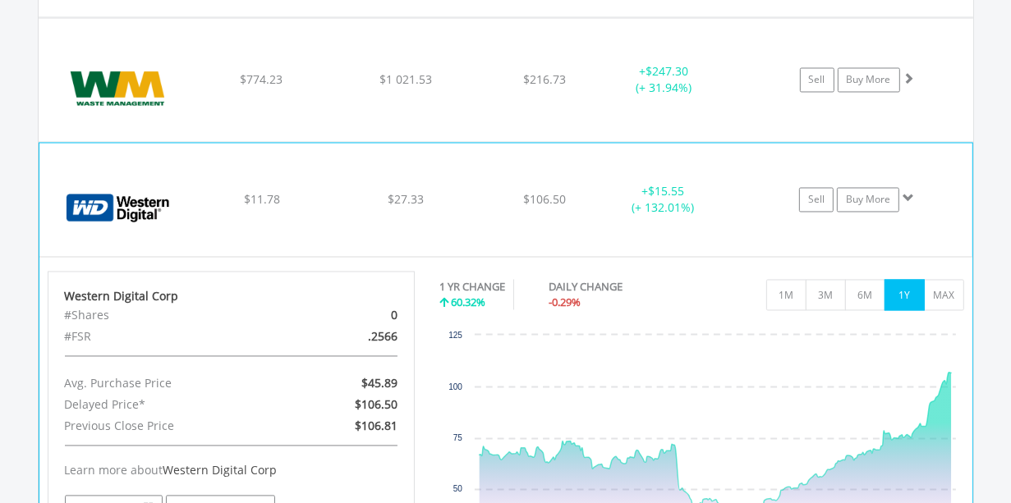
click at [701, 189] on div "﻿ Western Digital Corp $11.78 $27.33 $106.50 + $15.55 (+ 132.01%) Sell Buy More" at bounding box center [505, 200] width 933 height 113
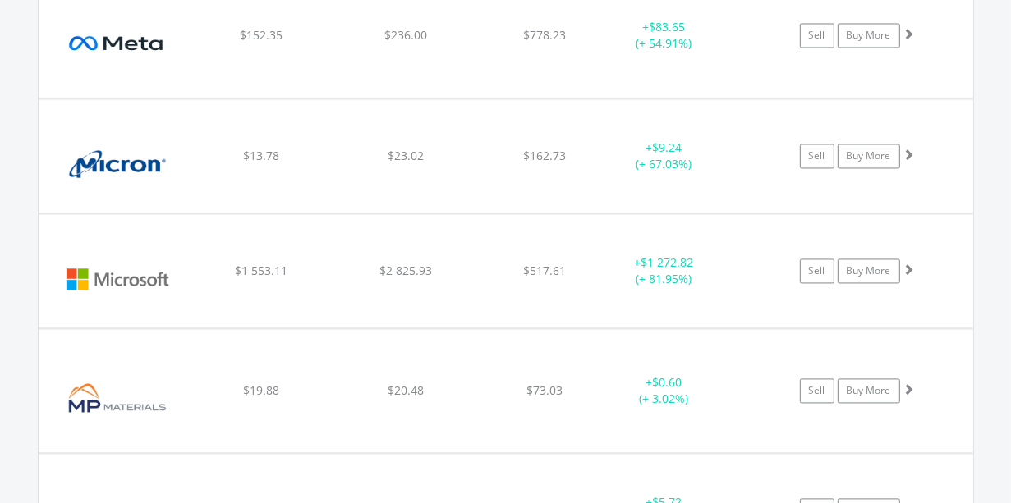
scroll to position [7724, 0]
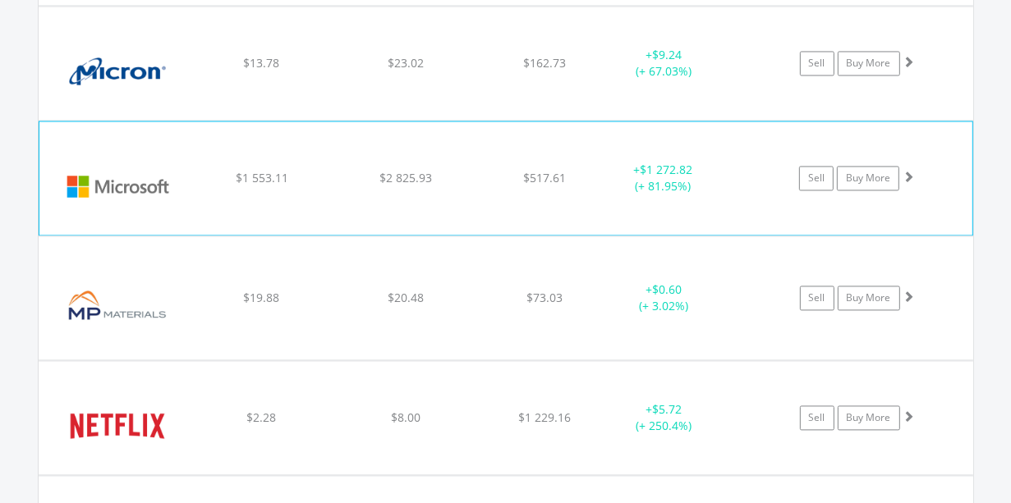
click at [534, 177] on div "﻿ Microsoft Corp $1 553.11 $2 825.93 $517.61 + $1 272.82 (+ 81.95%) Sell Buy Mo…" at bounding box center [505, 178] width 933 height 113
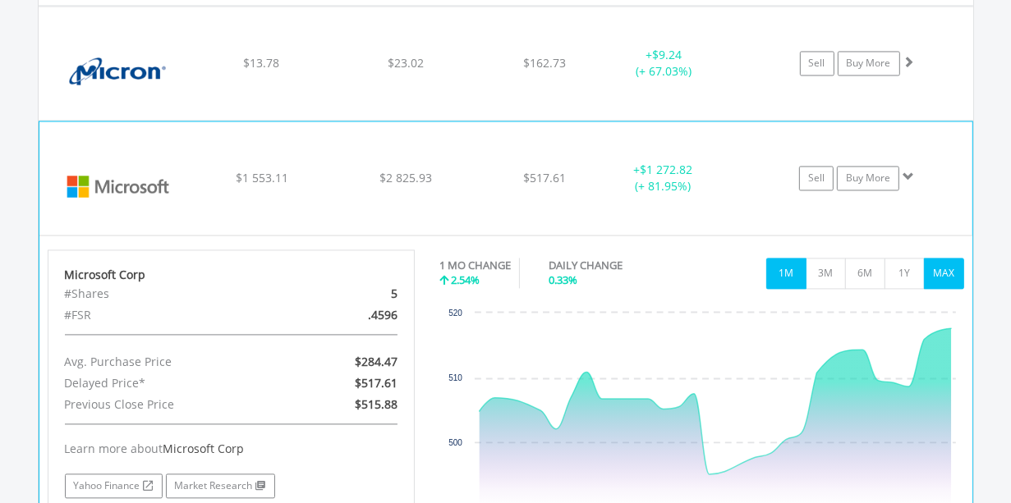
click at [944, 258] on button "MAX" at bounding box center [944, 273] width 40 height 31
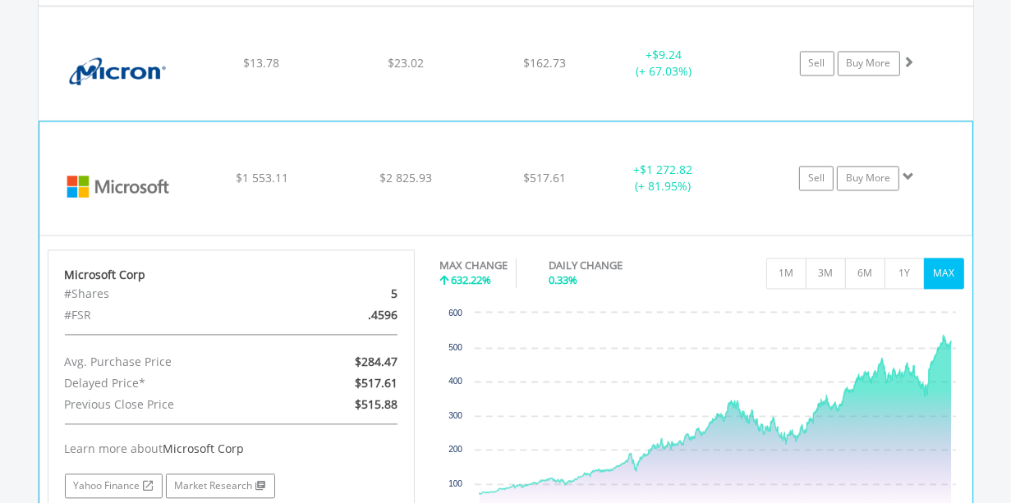
click at [603, 162] on div "+ $1 272.82 (+ 81.95%)" at bounding box center [662, 178] width 123 height 33
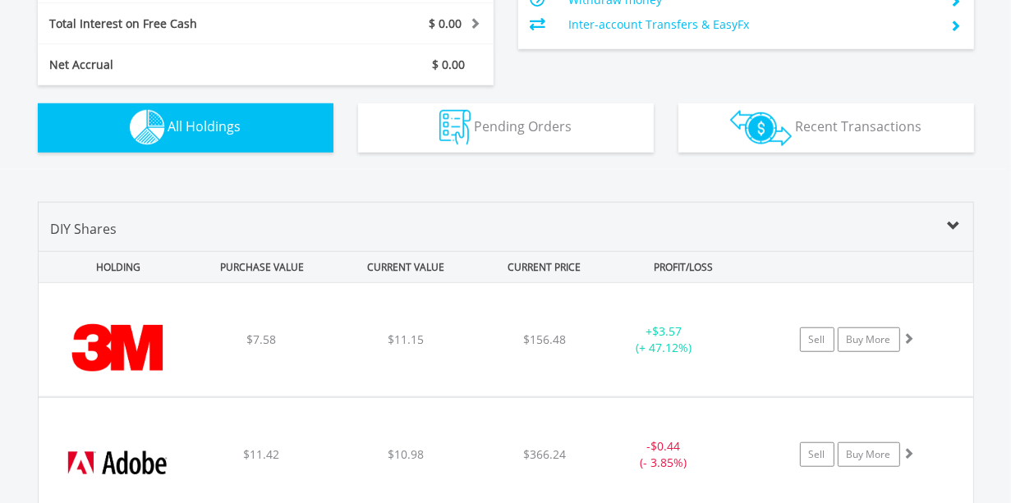
scroll to position [998, 0]
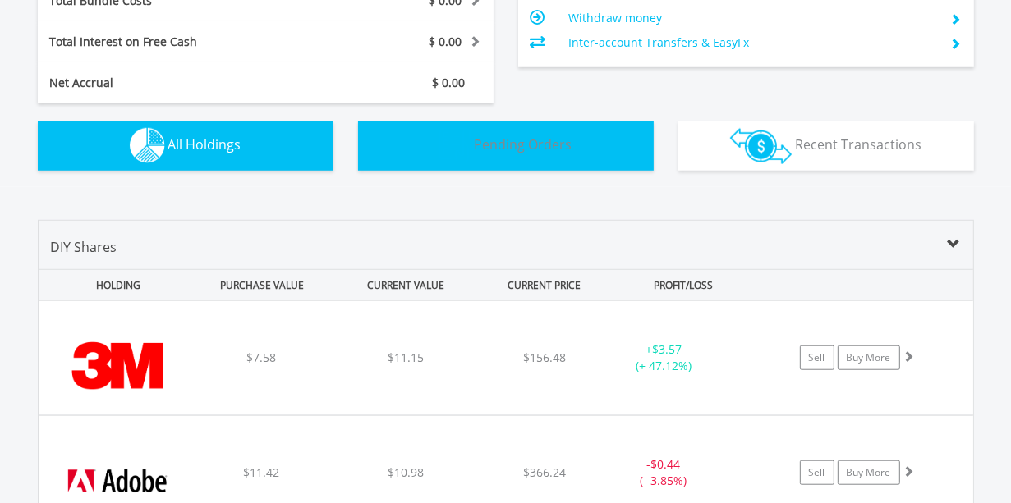
click at [586, 151] on button "Pending Orders Pending Orders" at bounding box center [506, 146] width 296 height 49
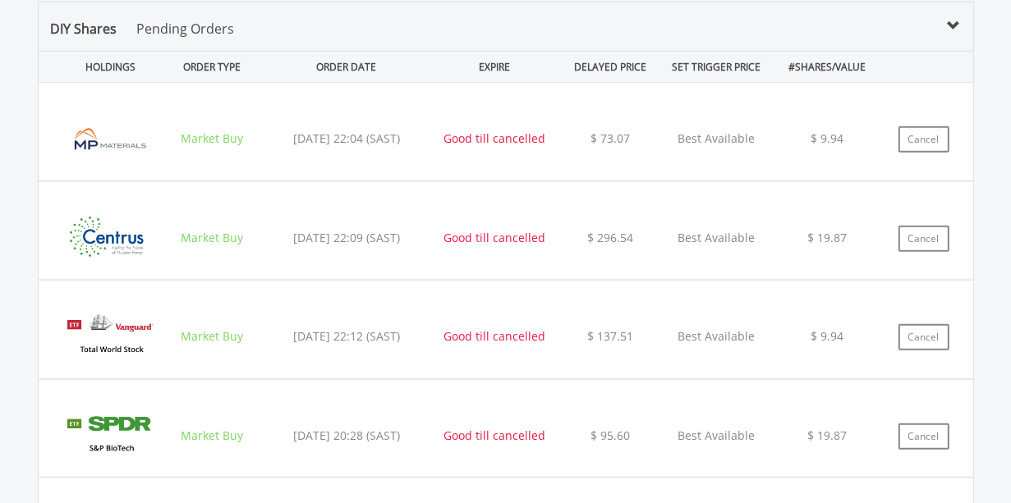
scroll to position [1027, 0]
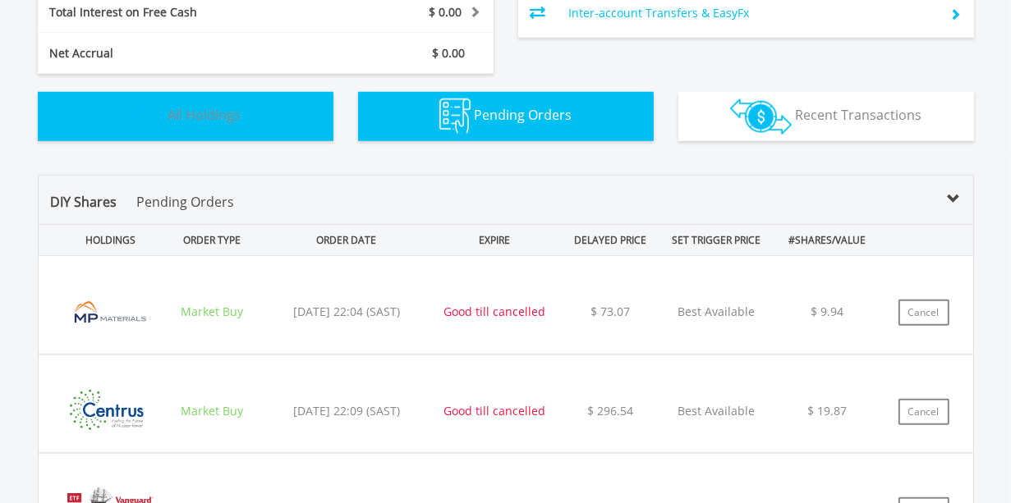
click at [152, 114] on img "button" at bounding box center [147, 116] width 35 height 35
